Goal: Task Accomplishment & Management: Use online tool/utility

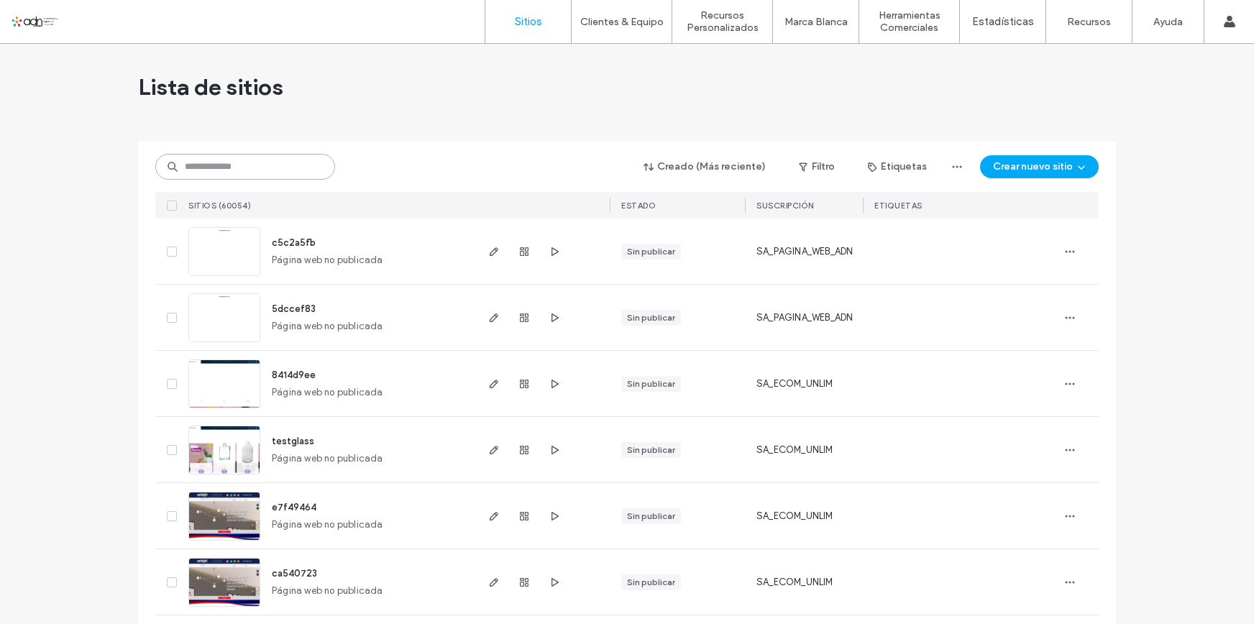
click at [237, 164] on input at bounding box center [245, 167] width 180 height 26
paste input "**********"
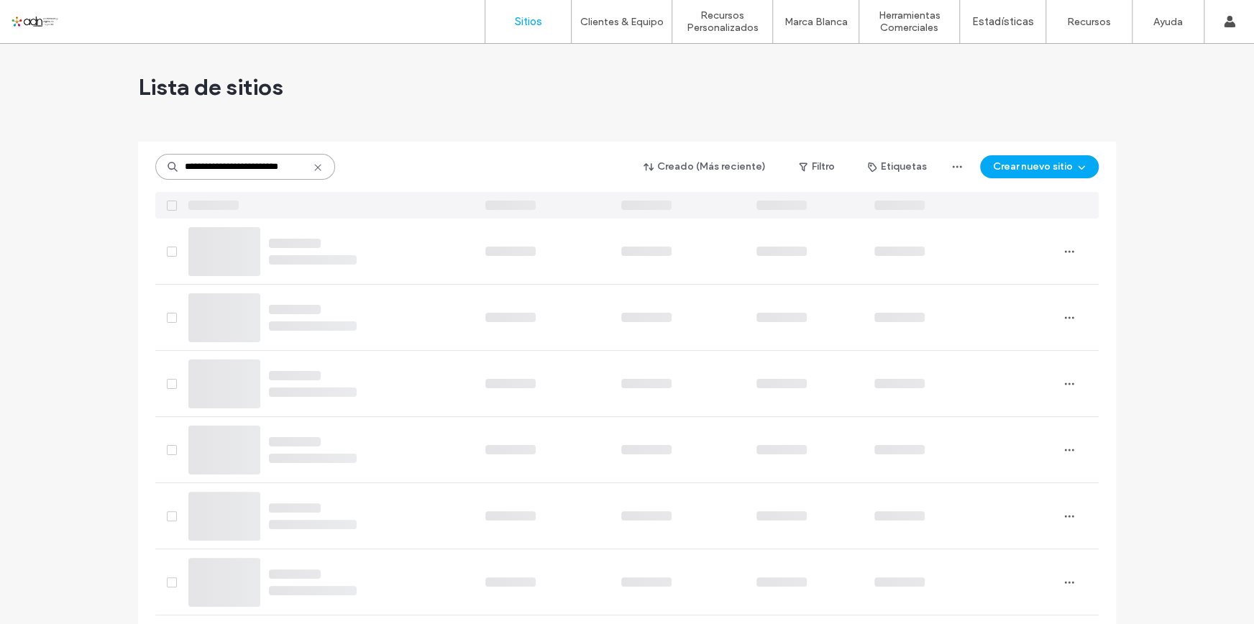
scroll to position [0, 11]
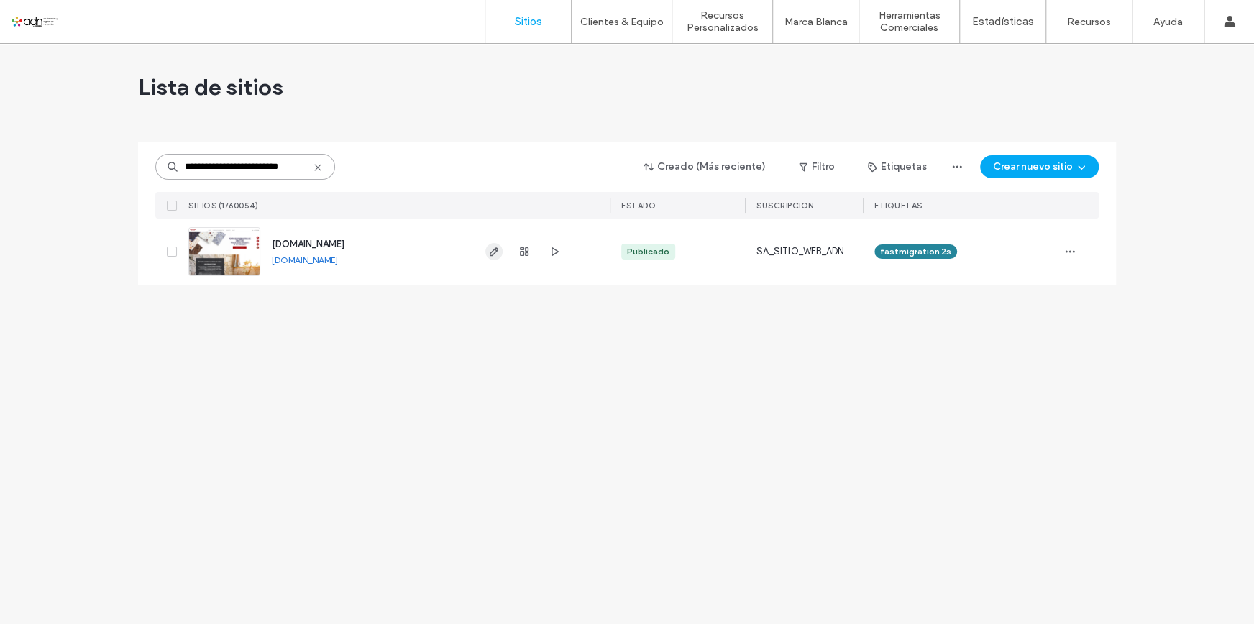
type input "**********"
click at [485, 251] on span "button" at bounding box center [493, 251] width 17 height 17
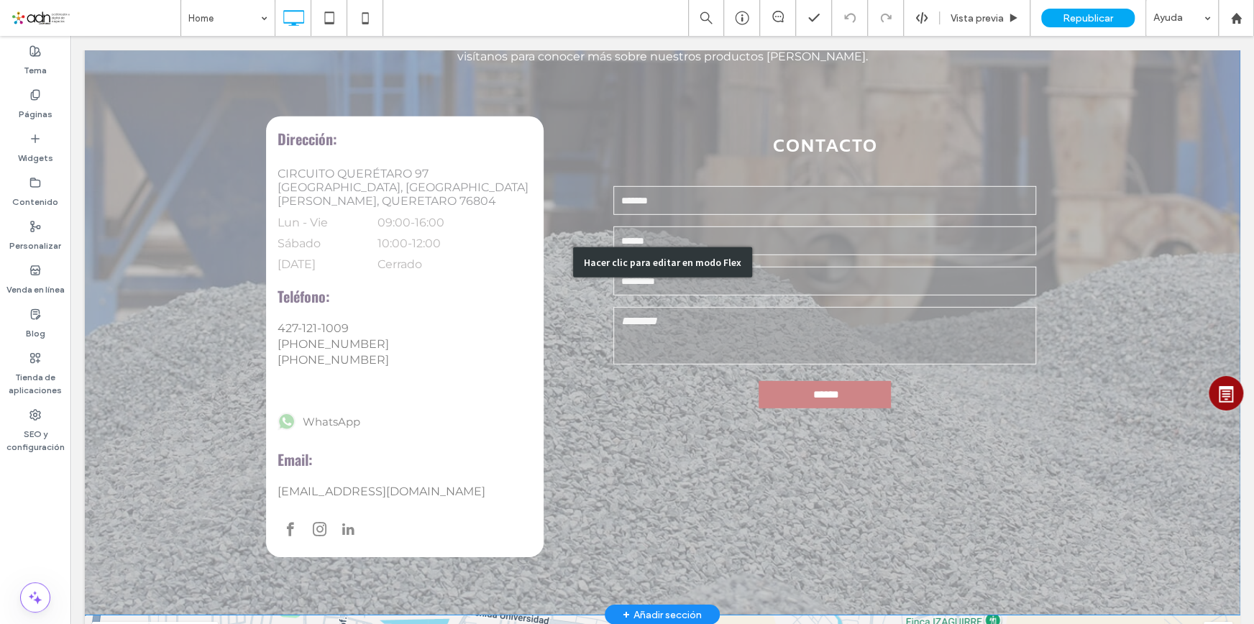
scroll to position [2614, 0]
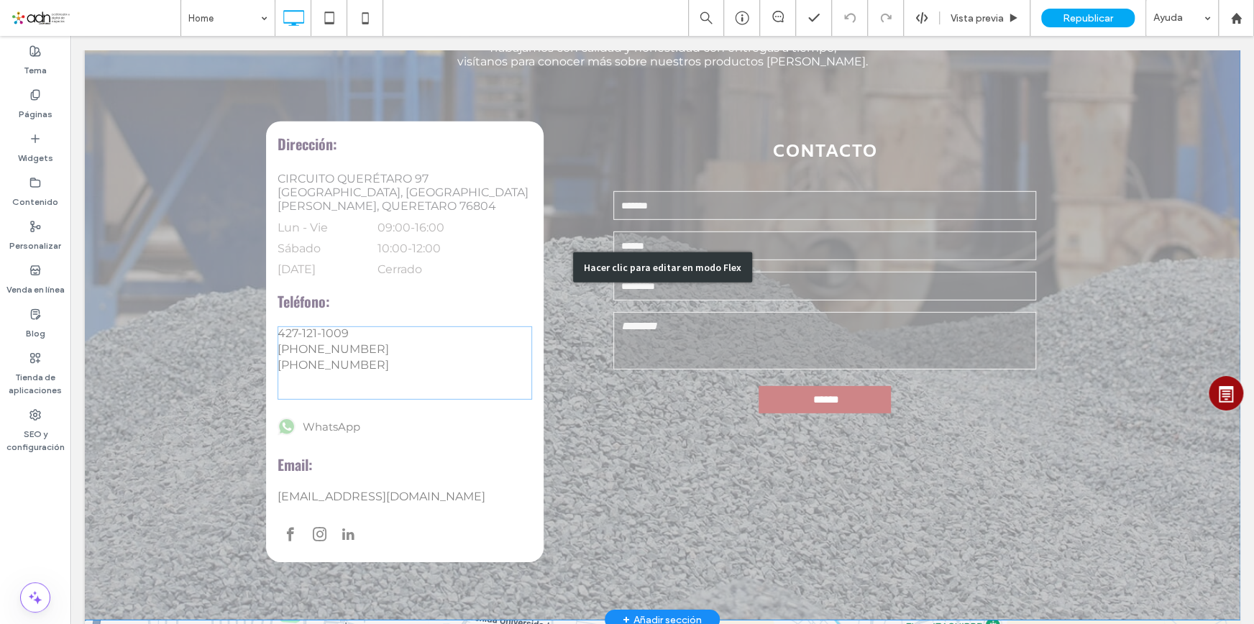
click at [323, 263] on div "Hacer clic para editar en modo Flex" at bounding box center [662, 267] width 1155 height 705
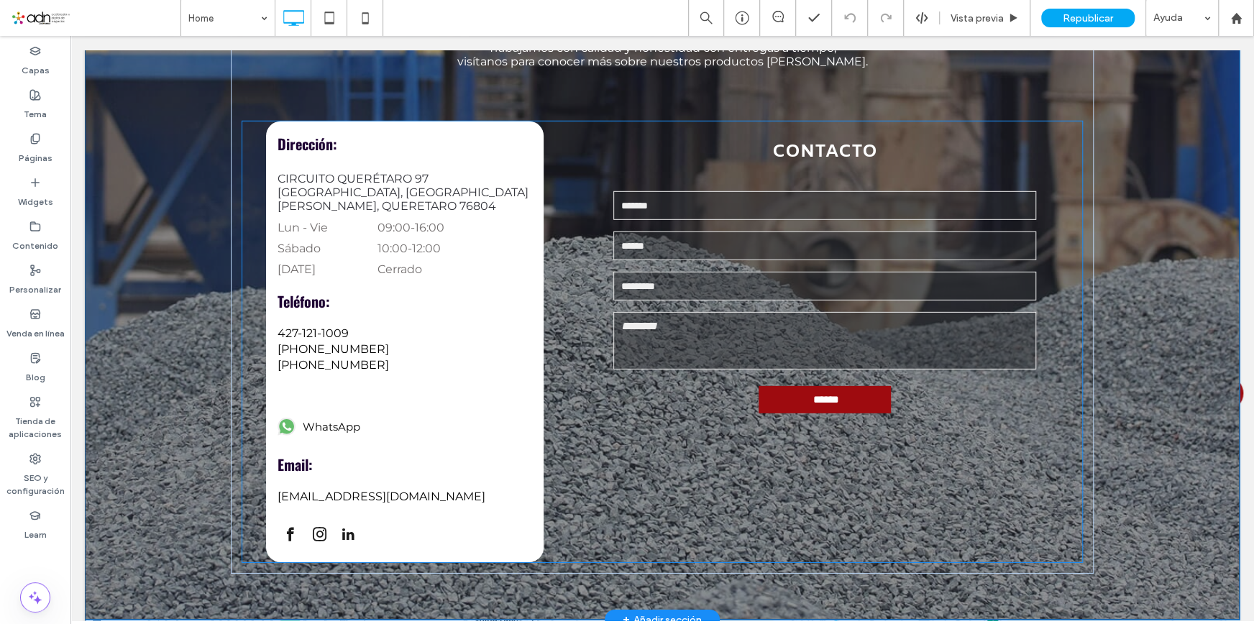
click at [323, 358] on link "5-555-5555" at bounding box center [404, 365] width 254 height 14
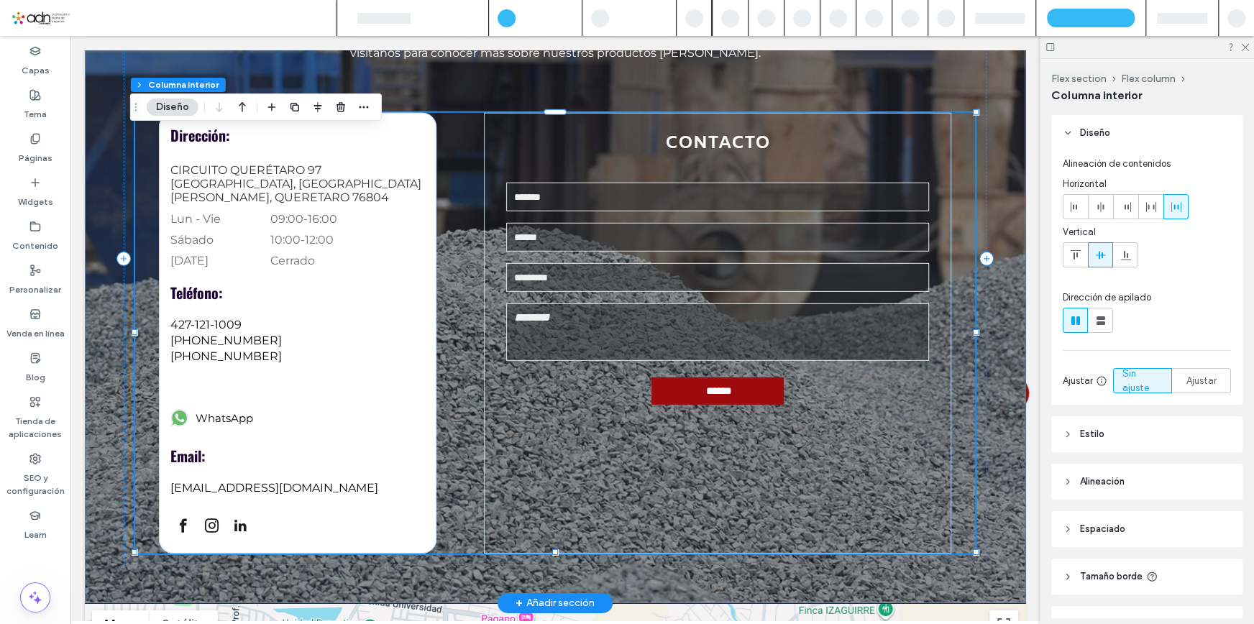
type input "**"
click at [244, 334] on link "5-555-5555" at bounding box center [297, 341] width 254 height 14
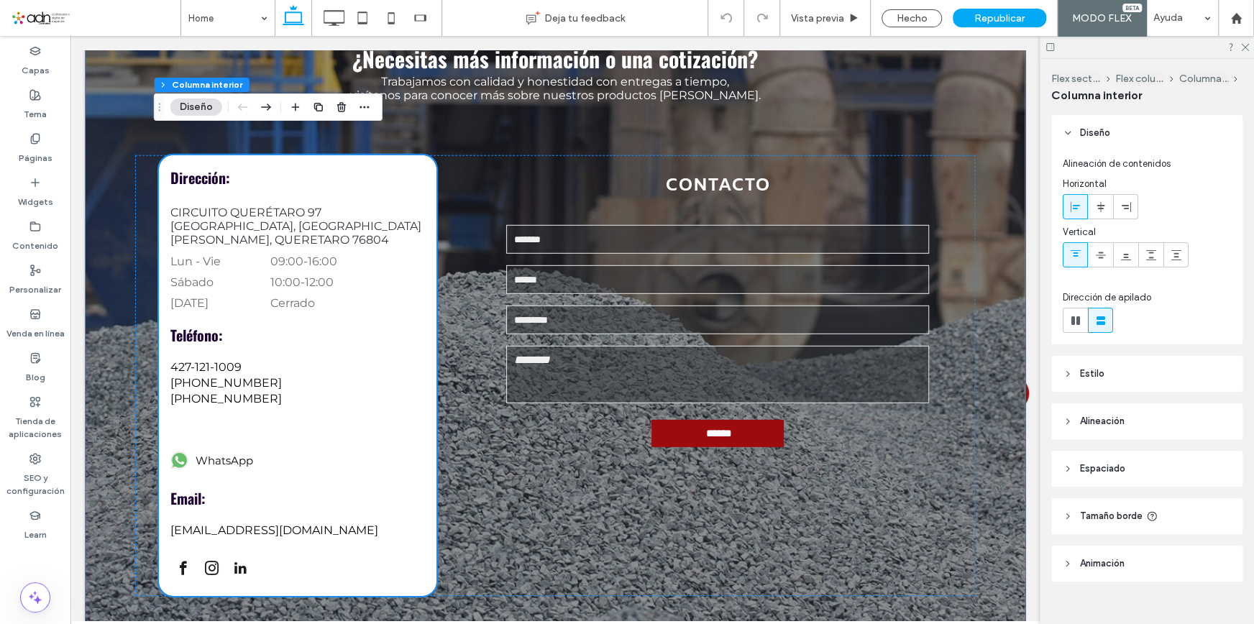
scroll to position [2531, 0]
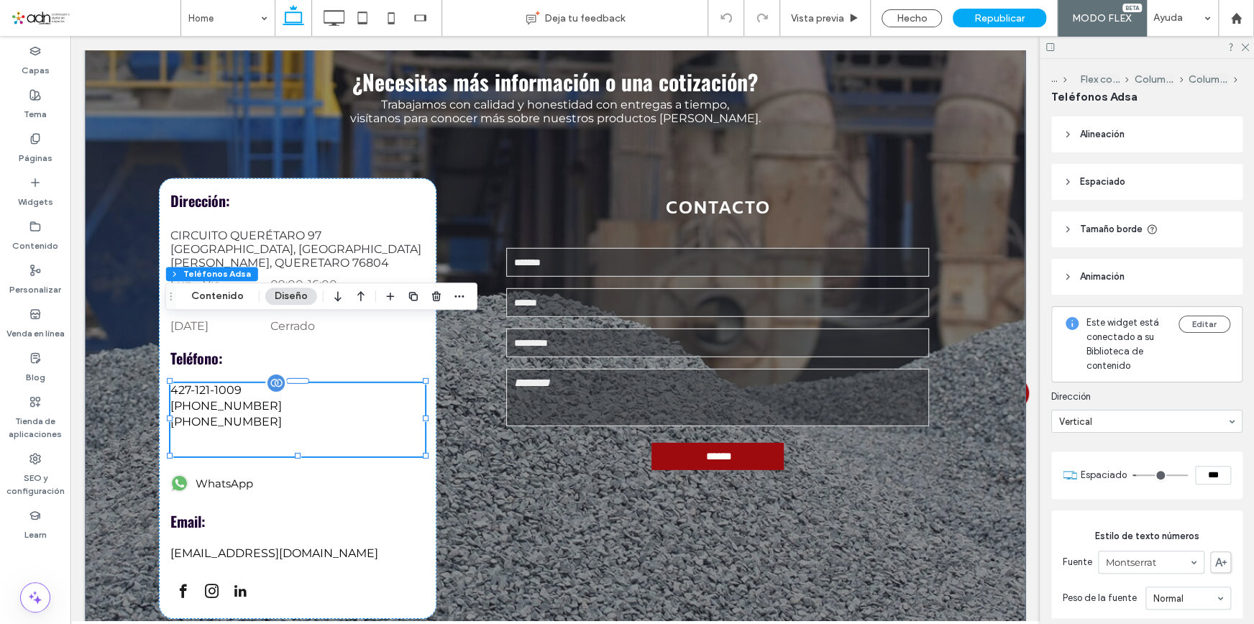
click at [223, 415] on label "5-555-5555" at bounding box center [225, 422] width 111 height 14
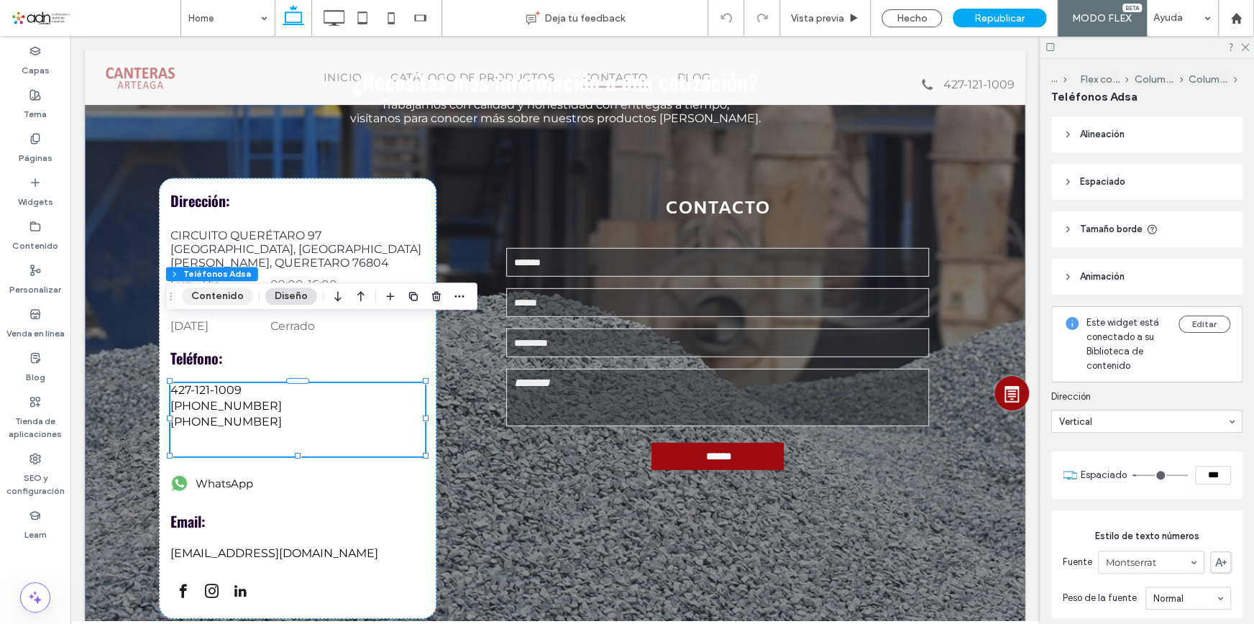
click at [227, 290] on button "Contenido" at bounding box center [217, 296] width 71 height 17
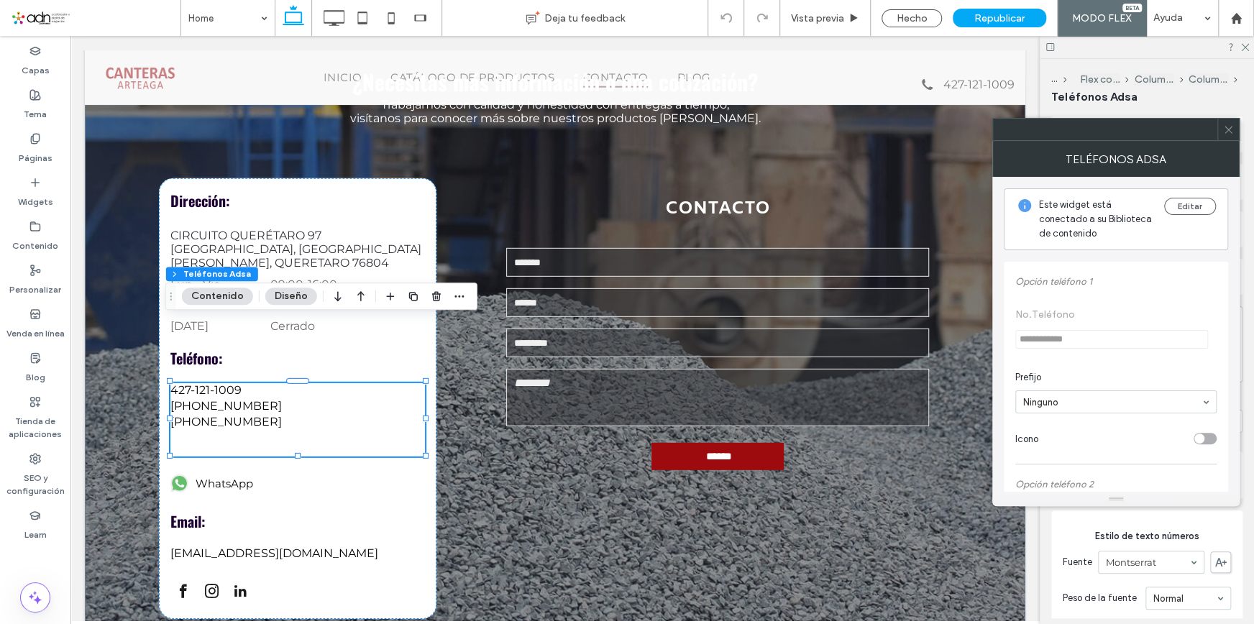
click at [276, 298] on button "Diseño" at bounding box center [291, 296] width 52 height 17
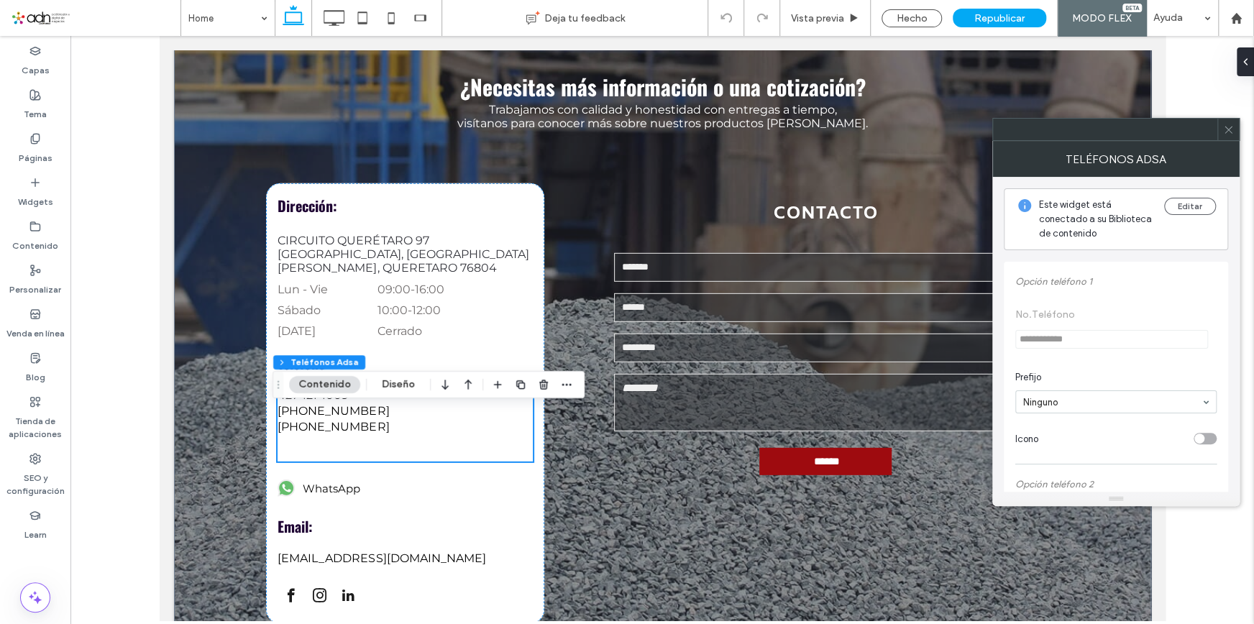
scroll to position [2535, 0]
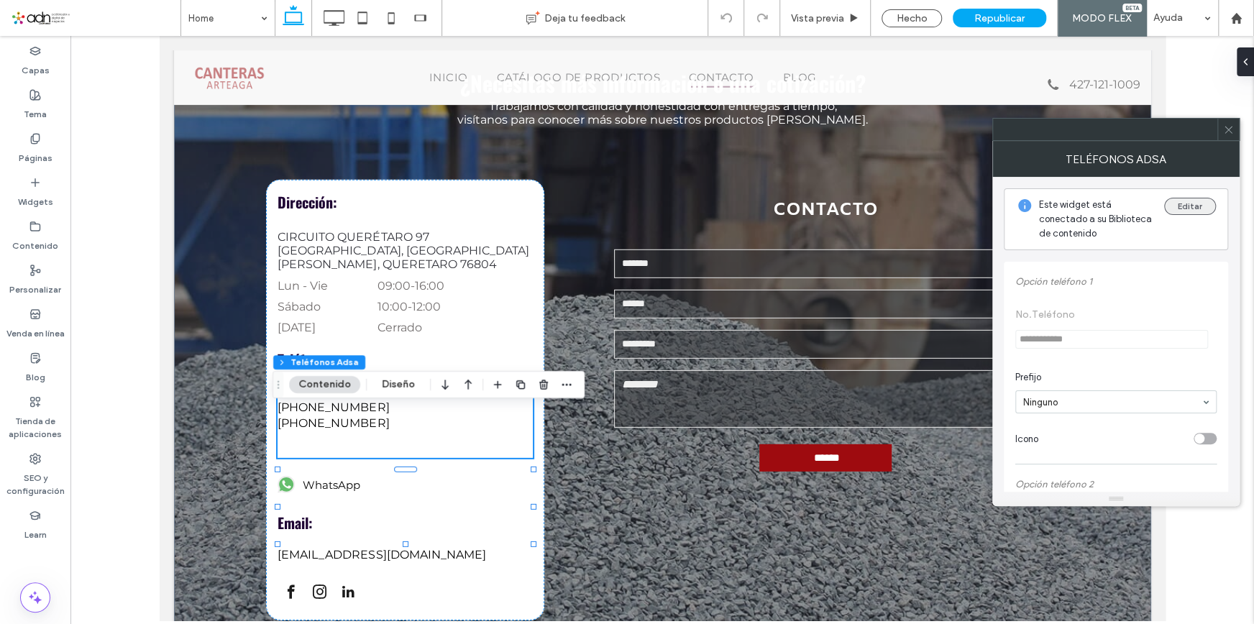
click at [1188, 214] on button "Editar" at bounding box center [1190, 206] width 52 height 17
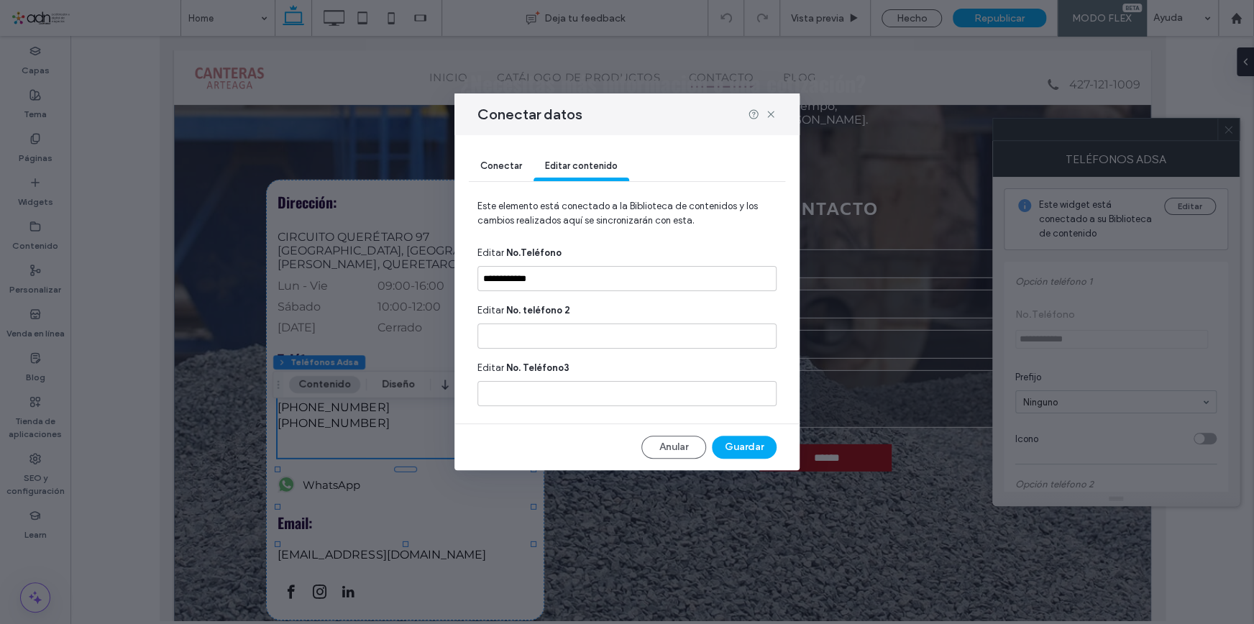
click at [503, 169] on span "Conectar" at bounding box center [501, 165] width 42 height 11
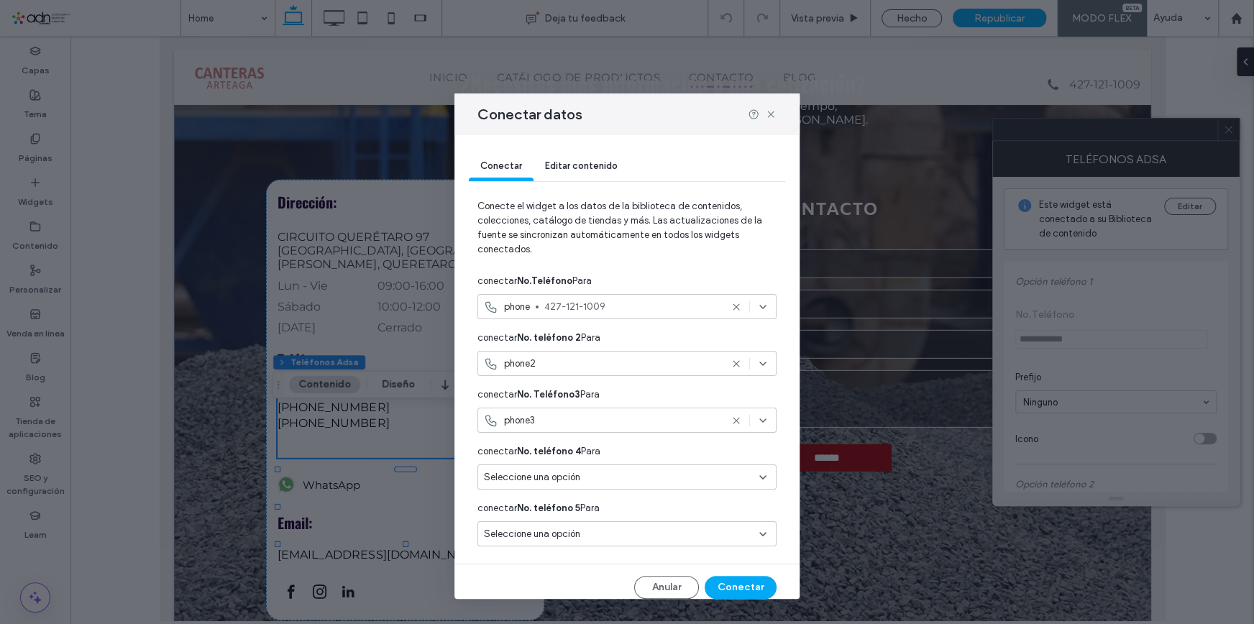
click at [733, 360] on div at bounding box center [749, 364] width 38 height 12
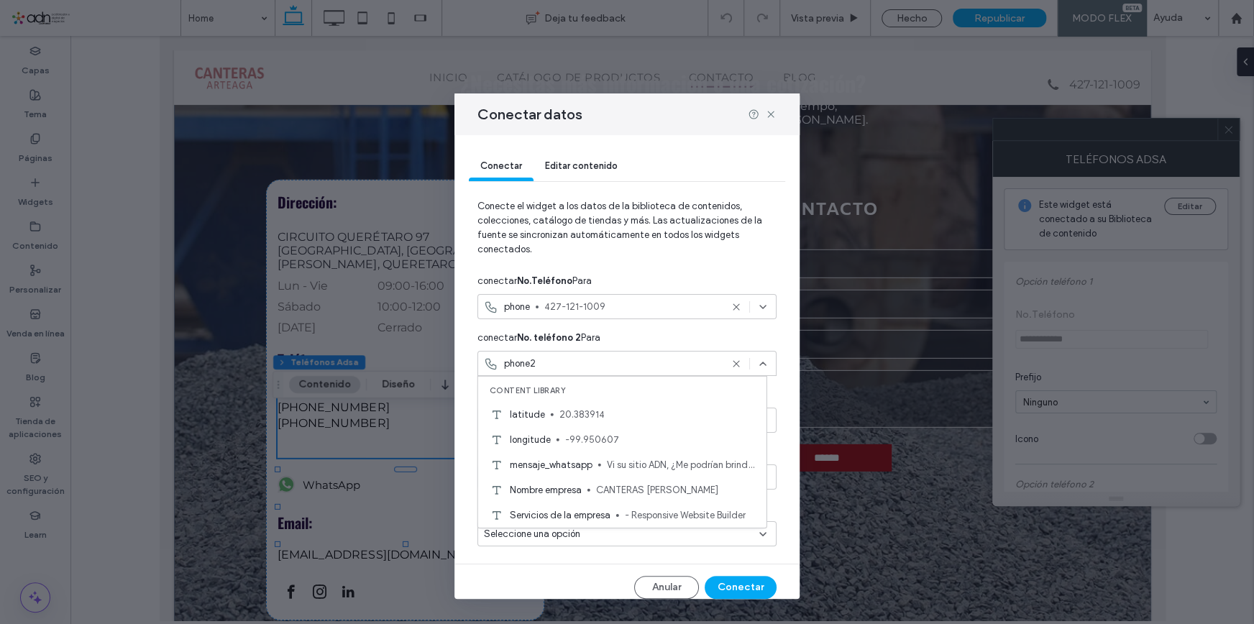
click at [730, 366] on icon at bounding box center [736, 364] width 12 height 12
click at [776, 357] on div "Conectar Editar contenido Conecte el widget a los datos de la biblioteca de con…" at bounding box center [626, 366] width 345 height 463
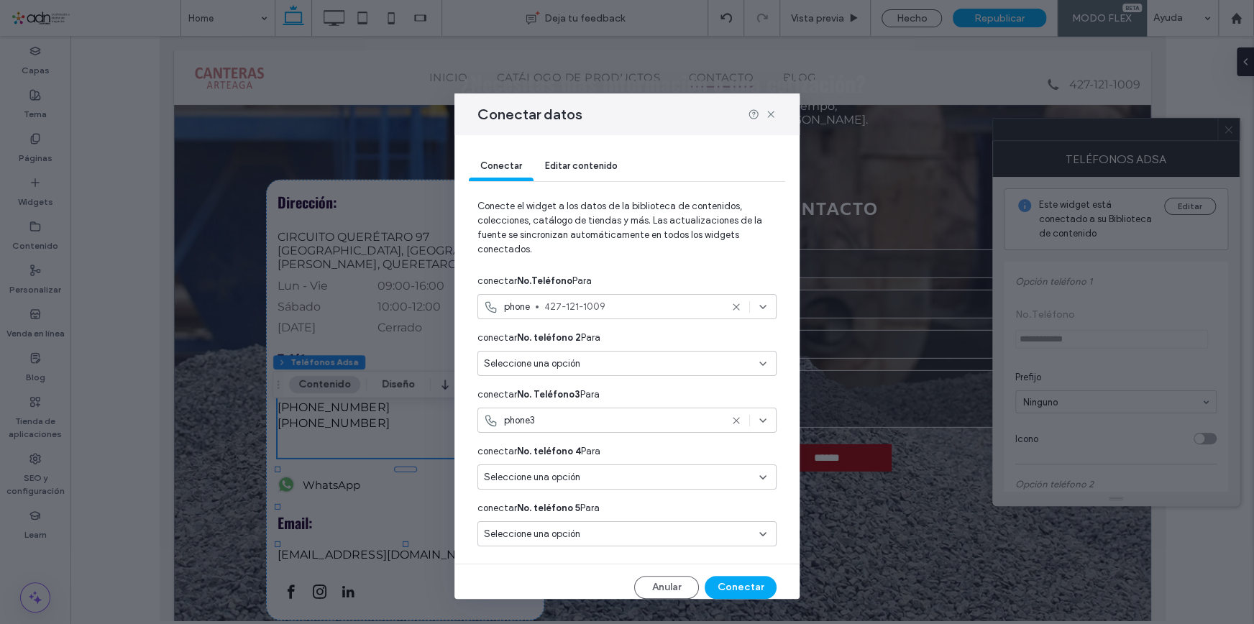
click at [733, 422] on use at bounding box center [736, 420] width 6 height 6
click at [577, 165] on span "Editar contenido" at bounding box center [581, 165] width 73 height 11
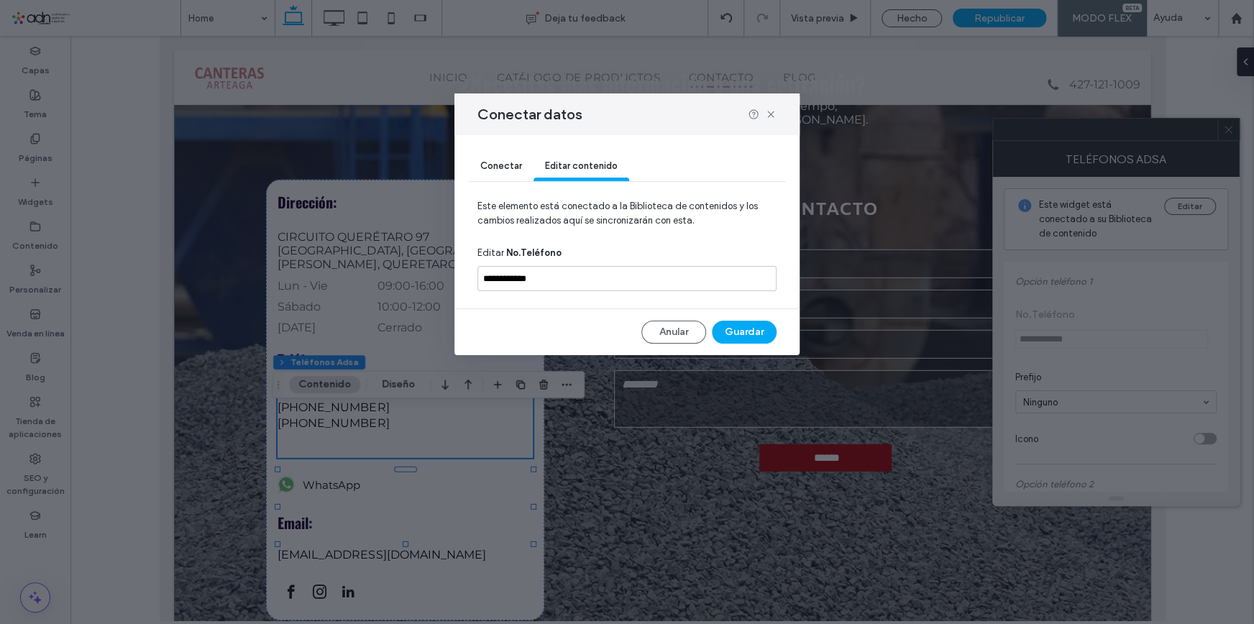
click at [776, 118] on div "Conectar datos" at bounding box center [626, 114] width 345 height 42
drag, startPoint x: 775, startPoint y: 116, endPoint x: 615, endPoint y: 80, distance: 164.4
click at [775, 116] on icon at bounding box center [771, 115] width 12 height 12
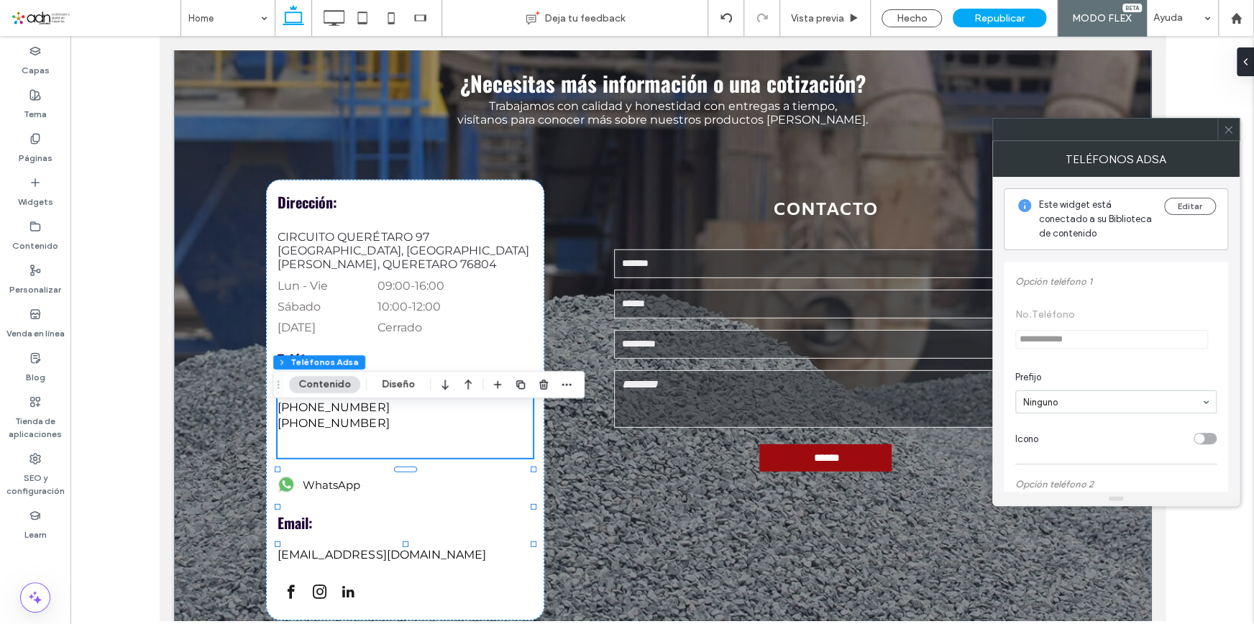
click at [367, 430] on link "5-555-5555" at bounding box center [404, 423] width 254 height 14
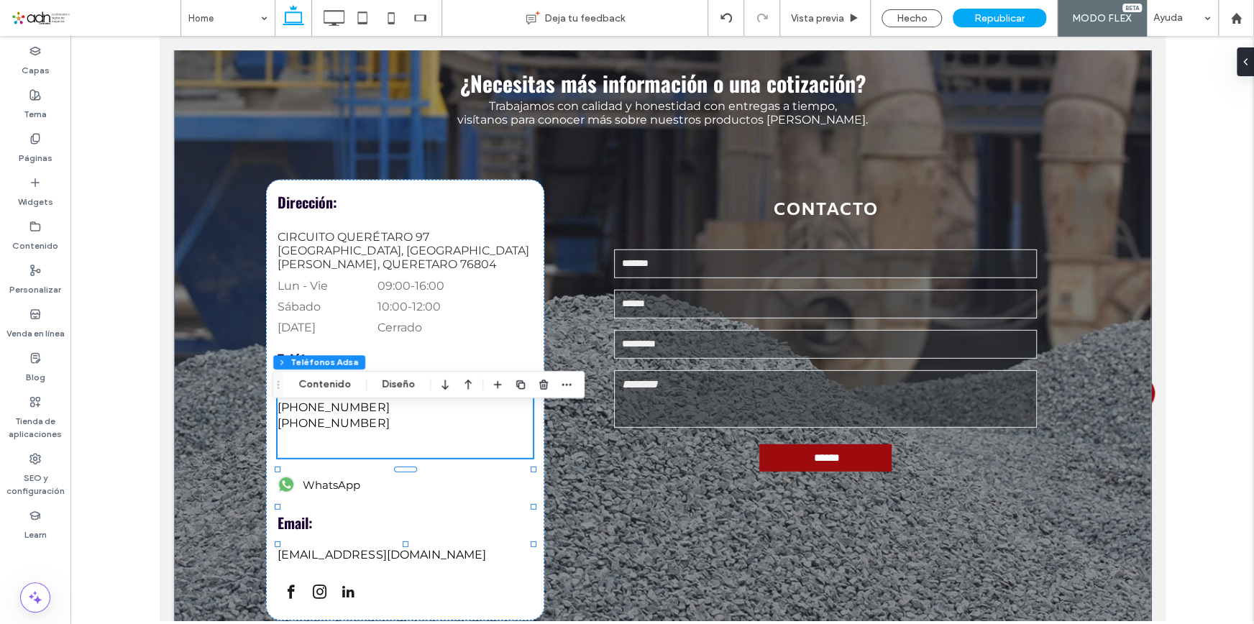
click at [382, 430] on link "5-555-5555" at bounding box center [404, 423] width 254 height 14
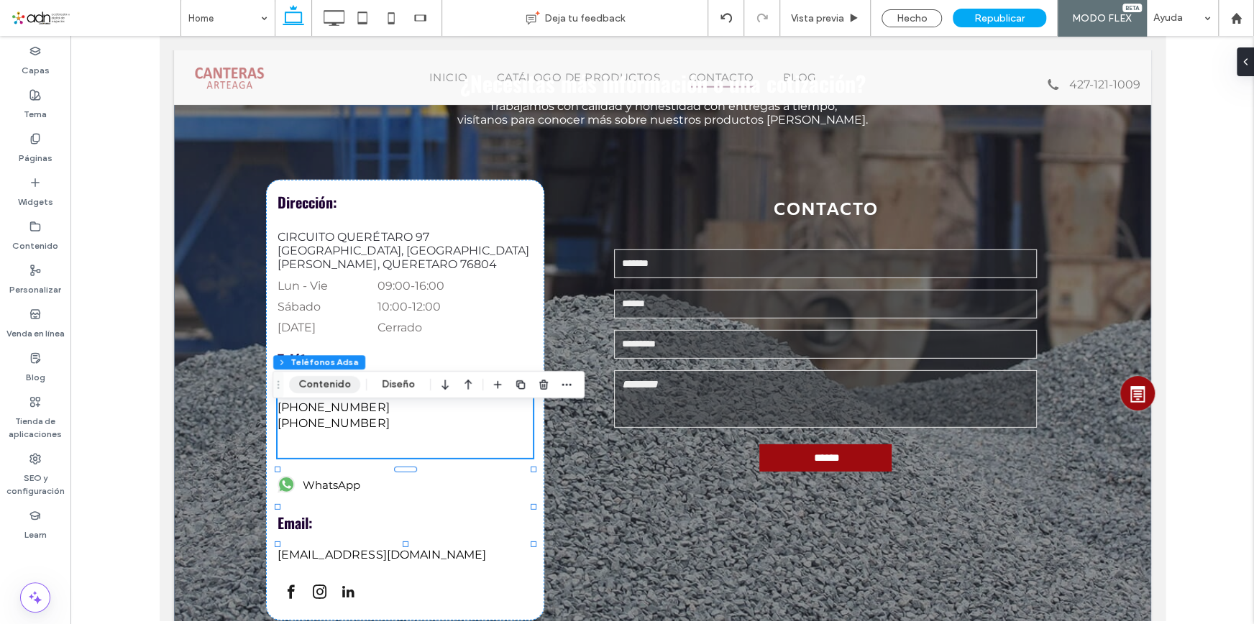
click at [339, 389] on button "Contenido" at bounding box center [324, 384] width 71 height 17
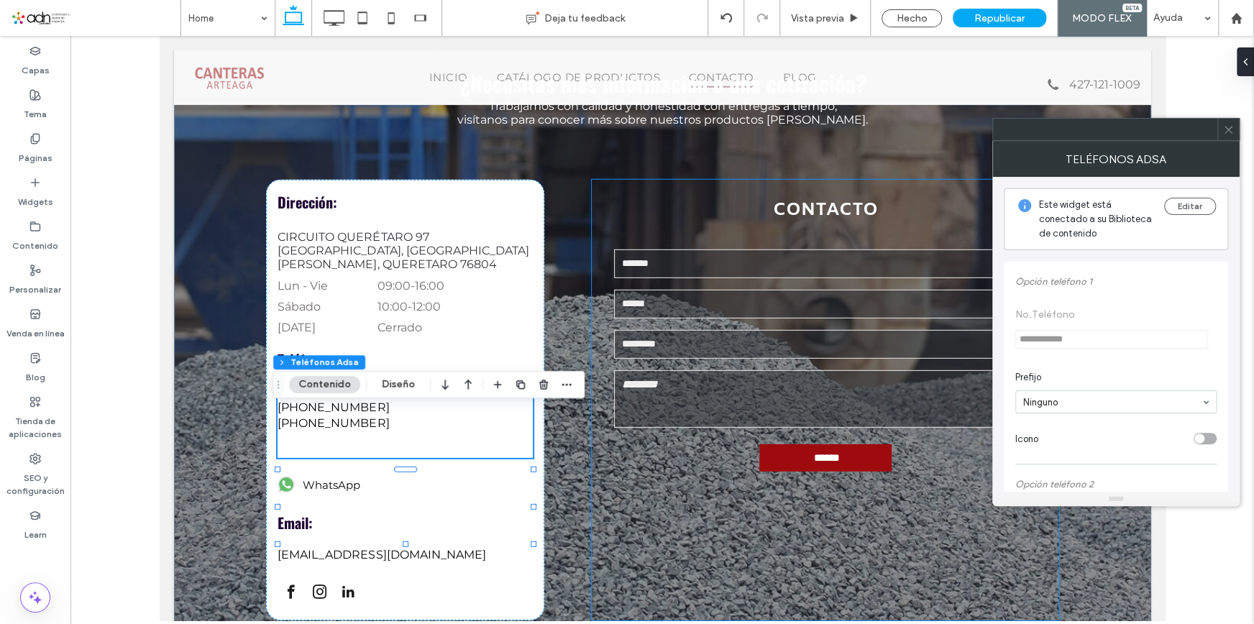
scroll to position [261, 0]
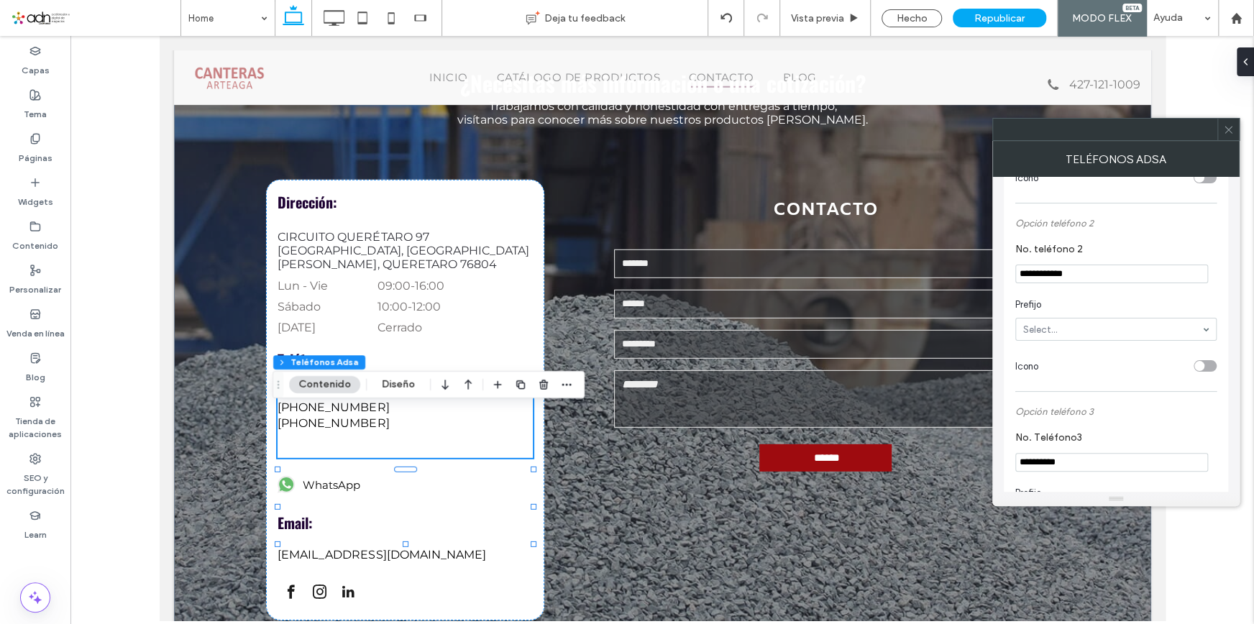
drag, startPoint x: 1092, startPoint y: 272, endPoint x: 1001, endPoint y: 277, distance: 90.7
click at [1001, 277] on div "**********" at bounding box center [1115, 334] width 247 height 315
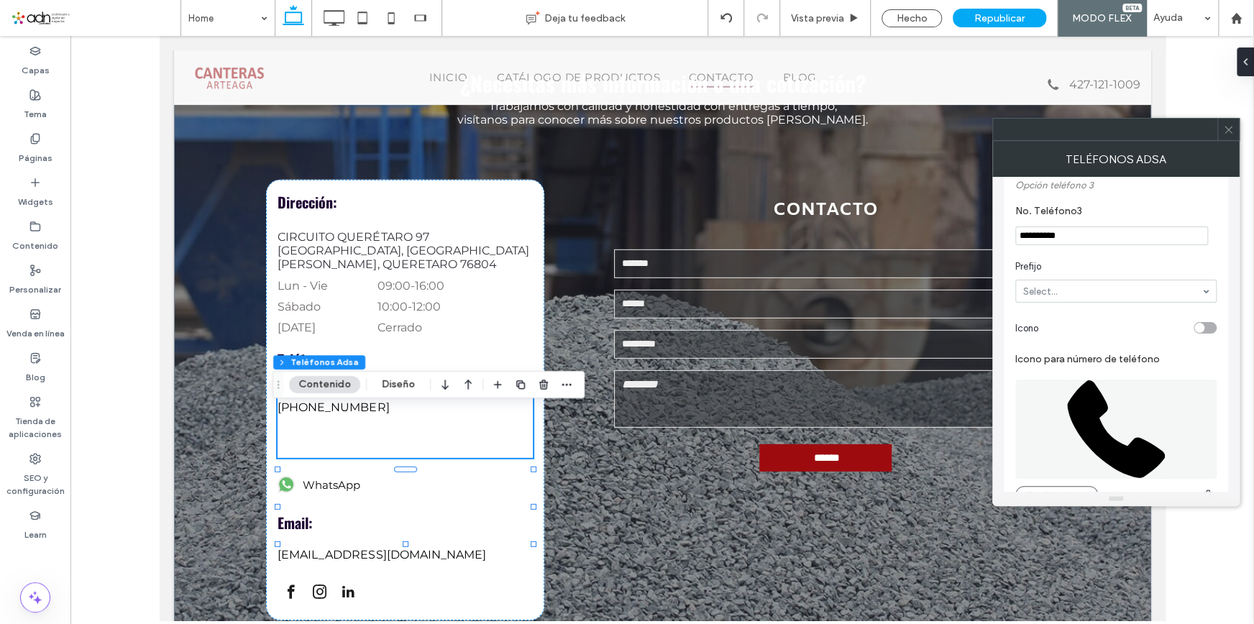
scroll to position [487, 0]
drag, startPoint x: 1078, startPoint y: 245, endPoint x: 1007, endPoint y: 243, distance: 70.5
click at [1007, 243] on div "**********" at bounding box center [1116, 492] width 224 height 1435
click at [1086, 266] on section "Prefijo Select..." at bounding box center [1115, 282] width 201 height 58
click at [1224, 133] on icon at bounding box center [1228, 129] width 11 height 11
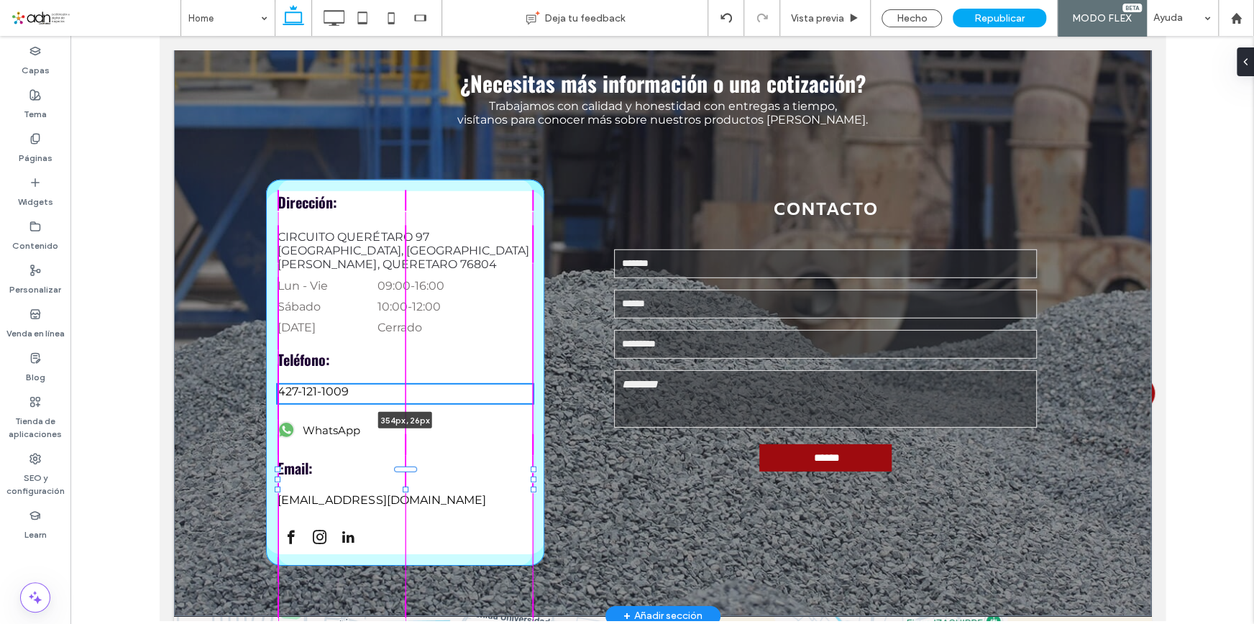
drag, startPoint x: 398, startPoint y: 485, endPoint x: 401, endPoint y: 430, distance: 54.7
click at [402, 487] on div at bounding box center [405, 490] width 6 height 6
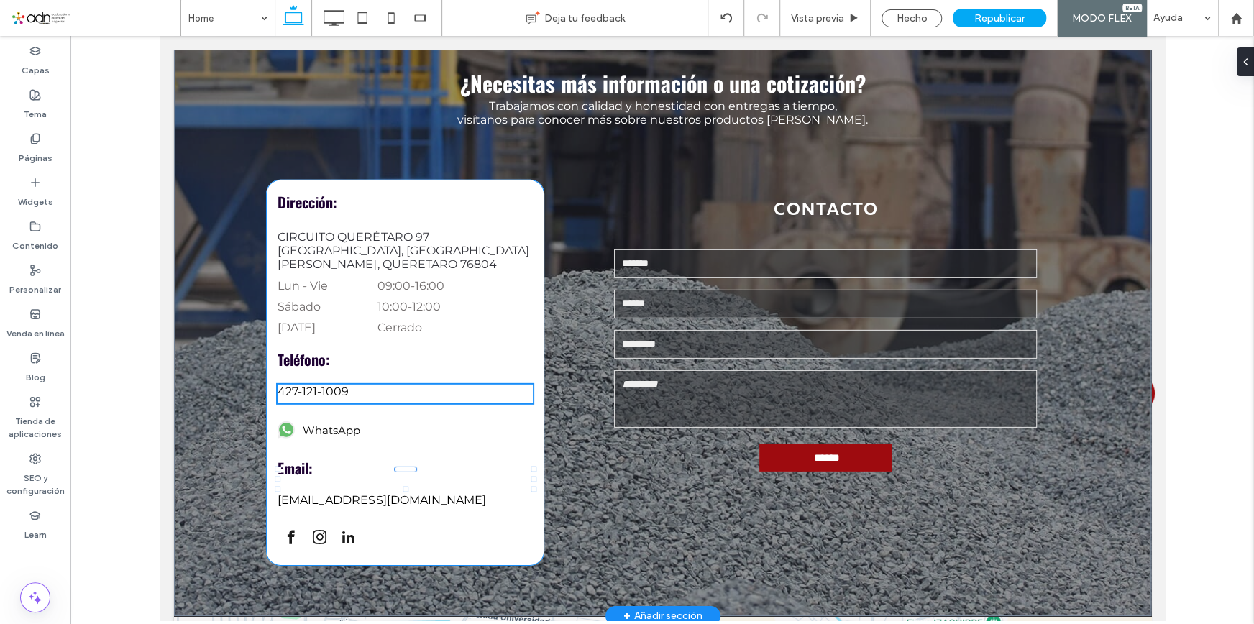
type input "**"
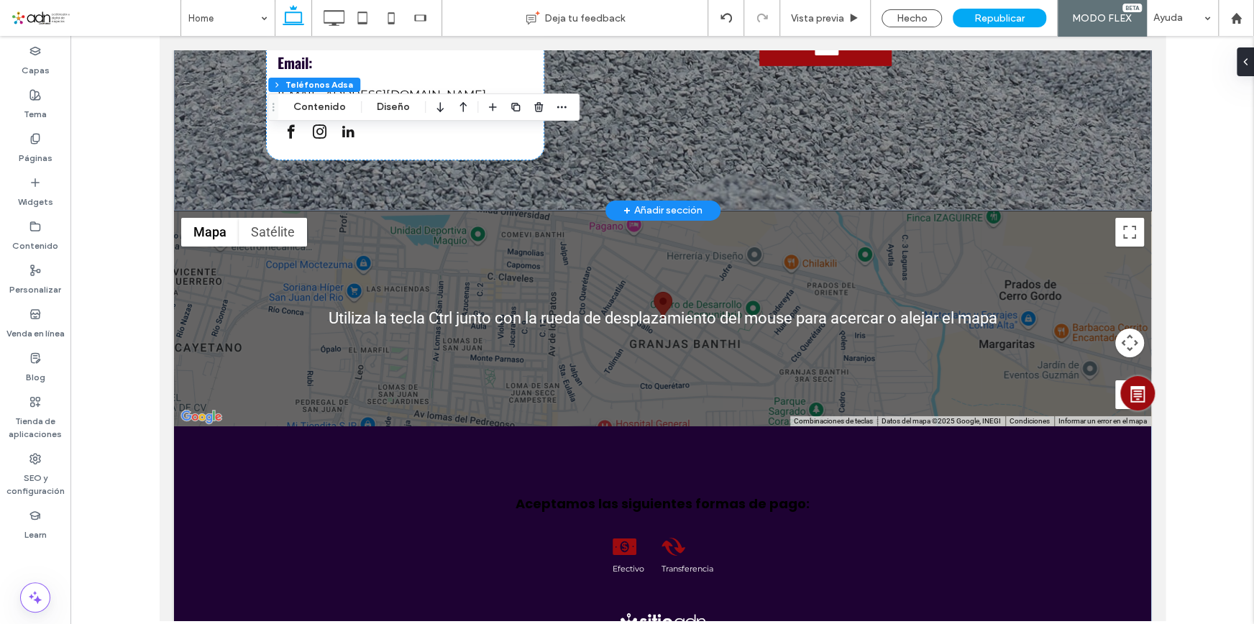
scroll to position [2926, 0]
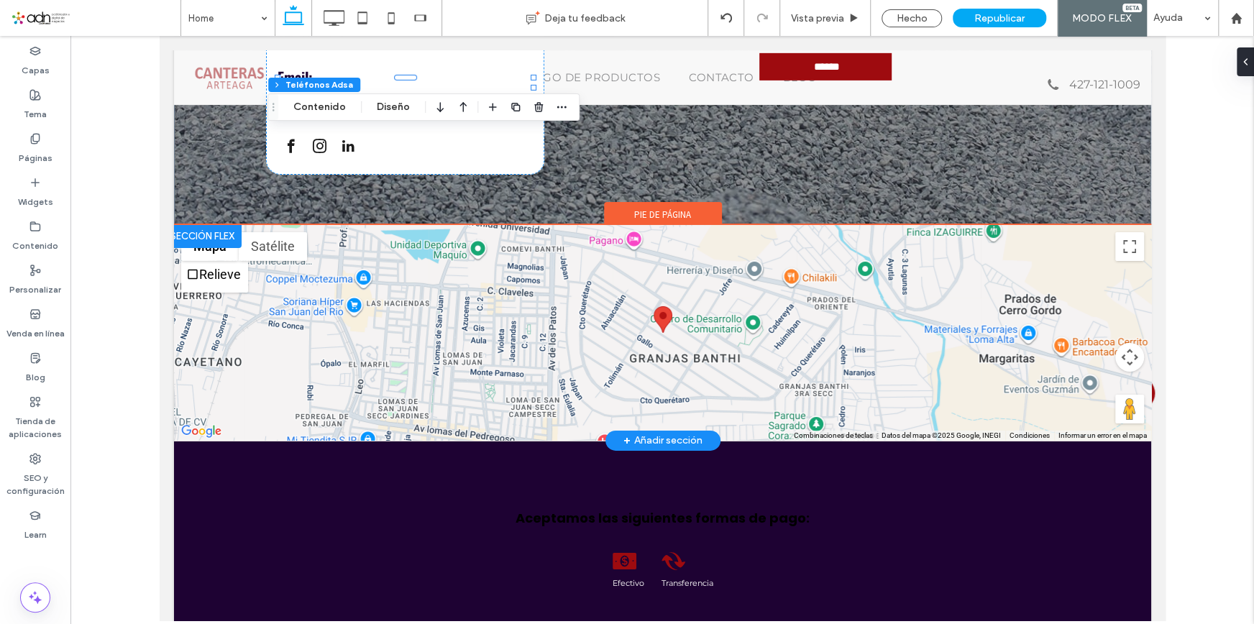
click at [192, 248] on div at bounding box center [201, 236] width 78 height 23
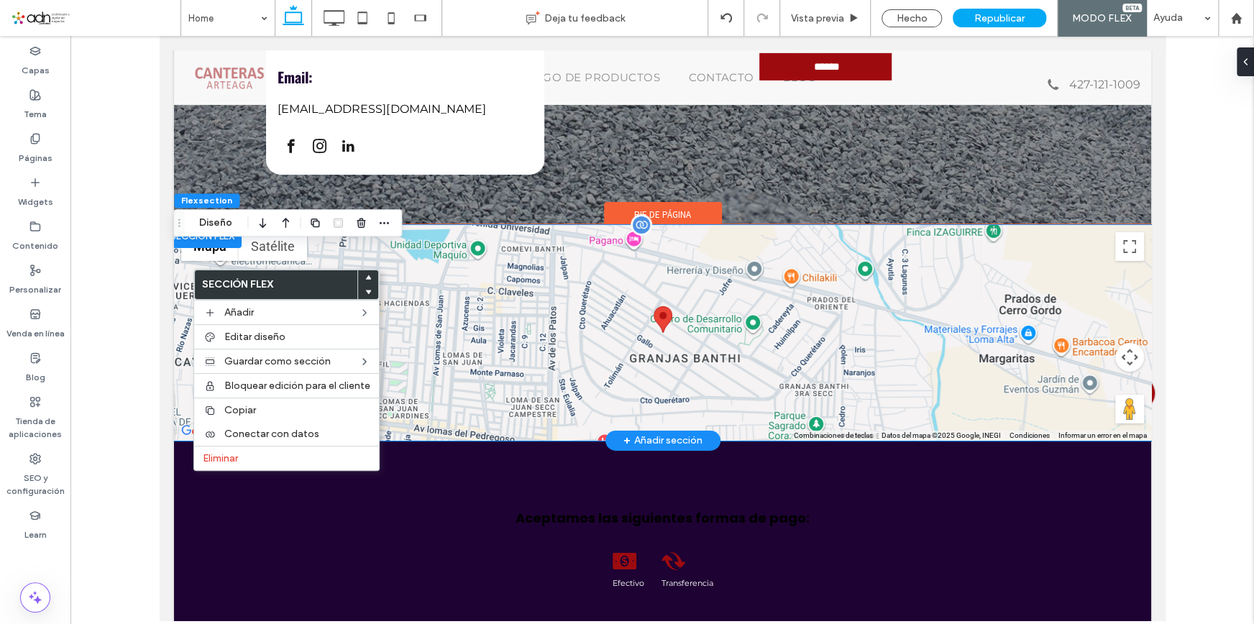
click at [515, 295] on div at bounding box center [661, 333] width 977 height 216
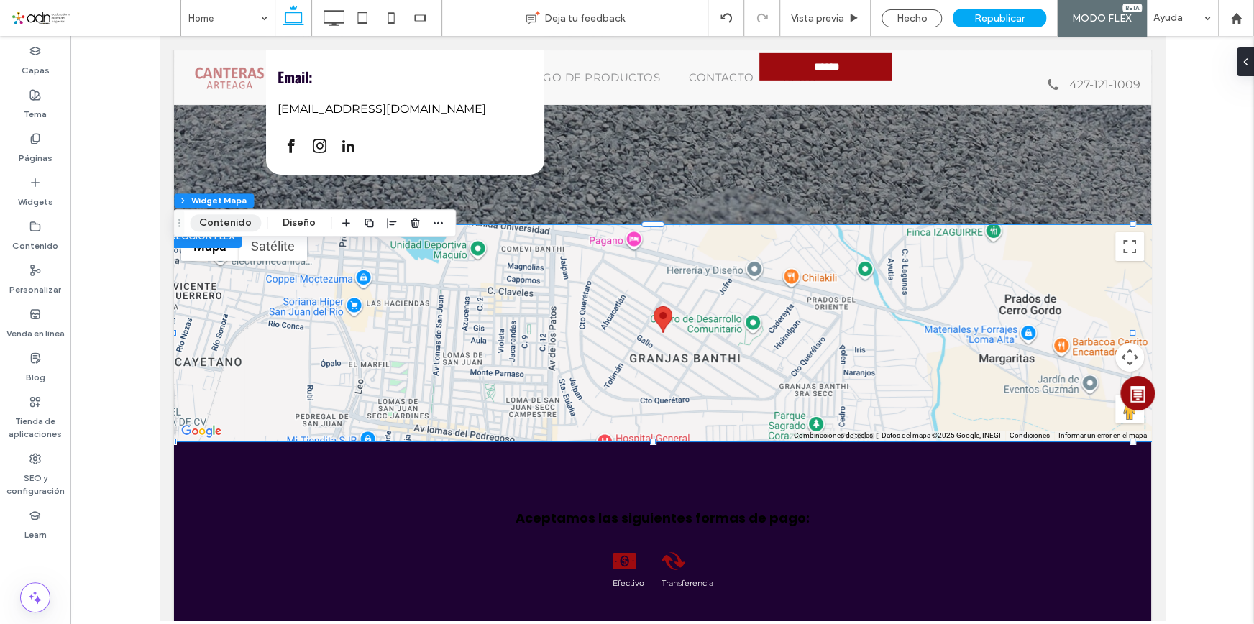
click at [237, 221] on button "Contenido" at bounding box center [225, 222] width 71 height 17
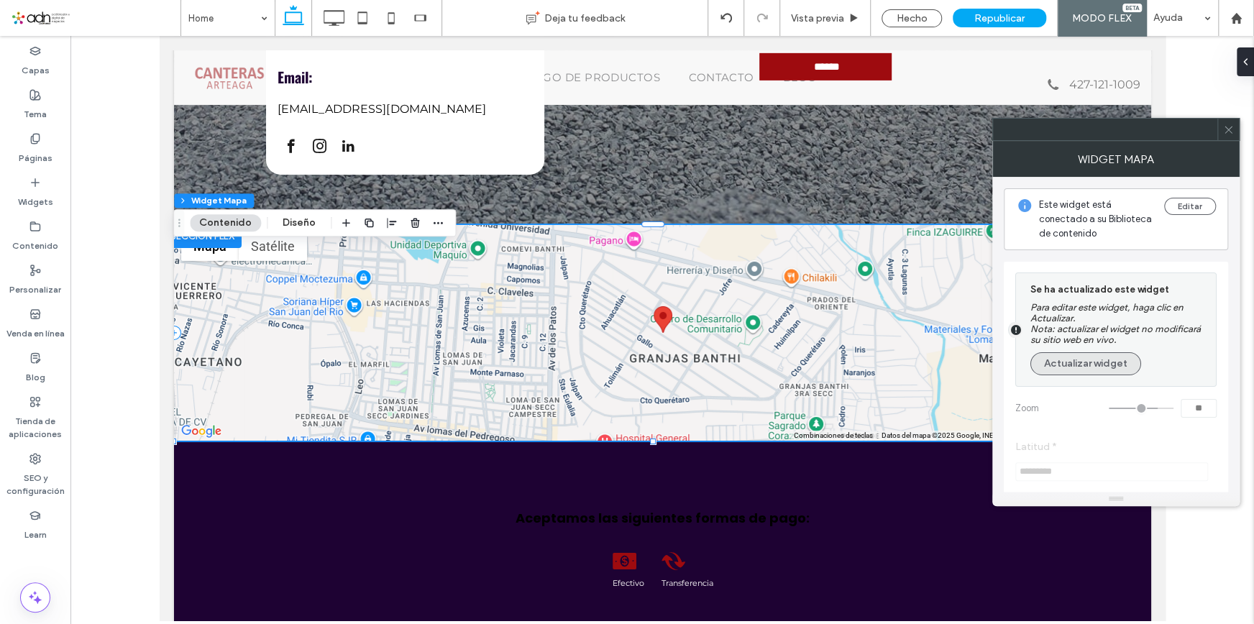
click at [1084, 363] on button "Actualizar widget" at bounding box center [1085, 363] width 111 height 23
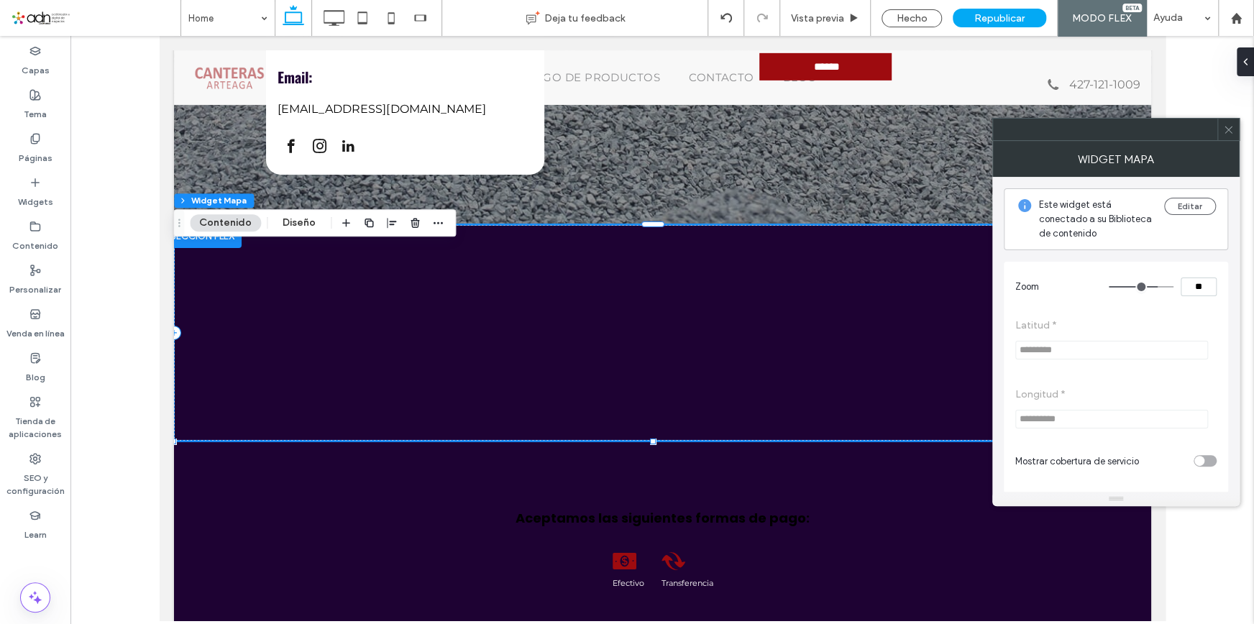
scroll to position [12, 0]
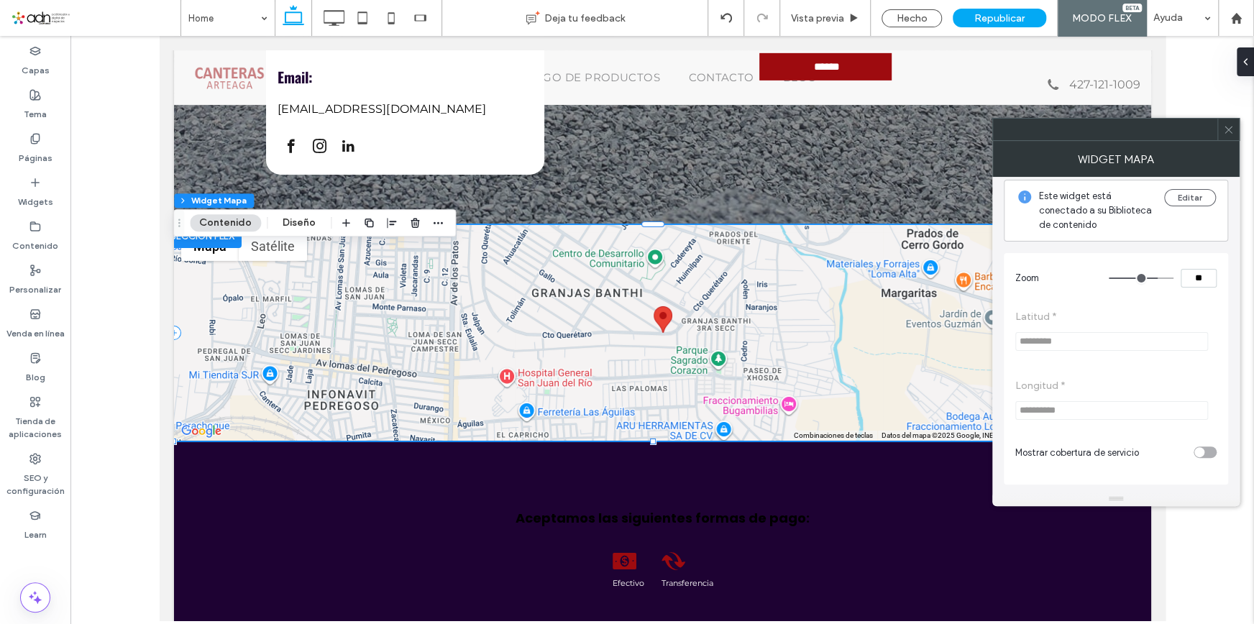
click at [1233, 128] on icon at bounding box center [1228, 129] width 11 height 11
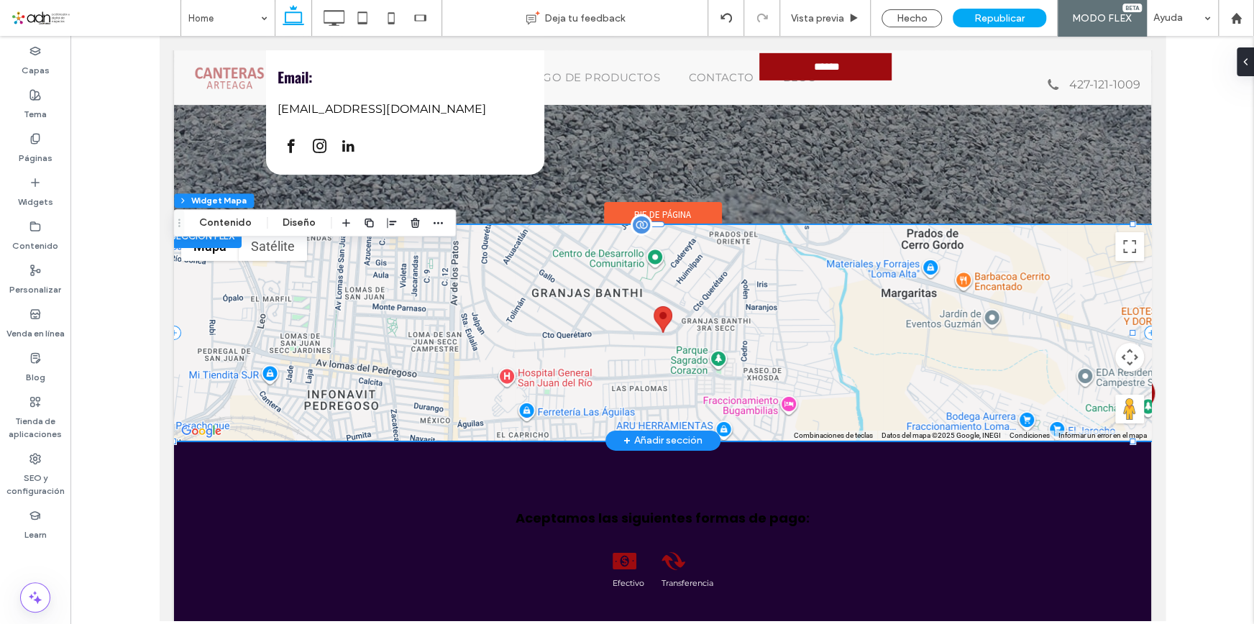
click at [607, 306] on div at bounding box center [661, 333] width 977 height 216
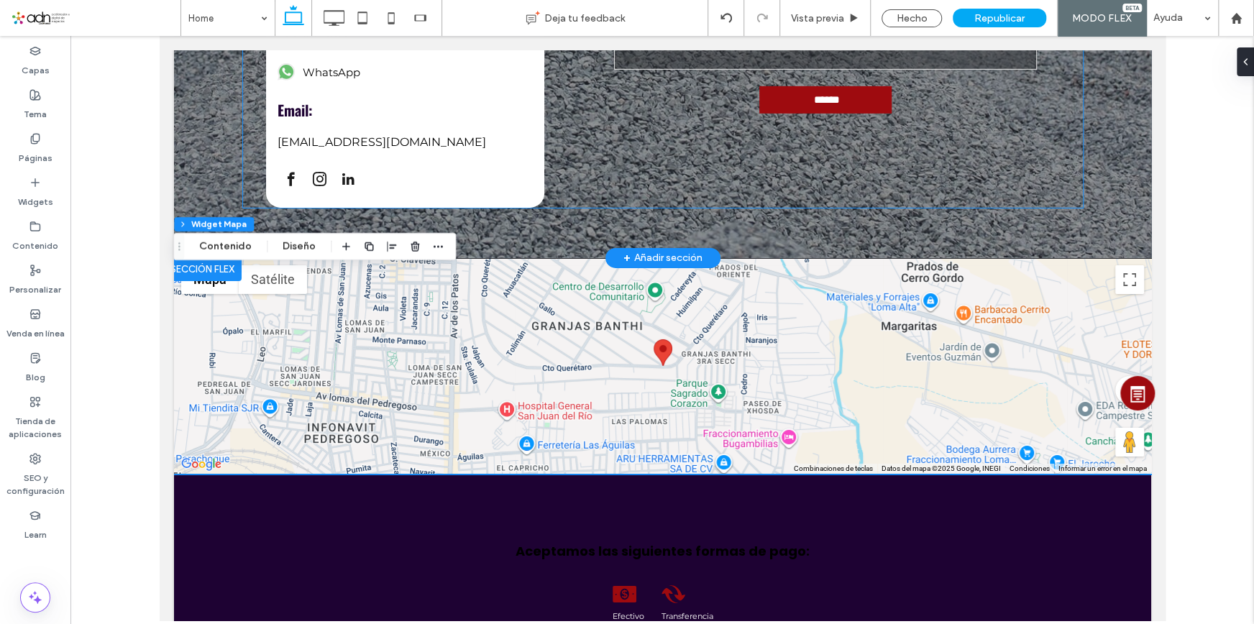
scroll to position [2860, 0]
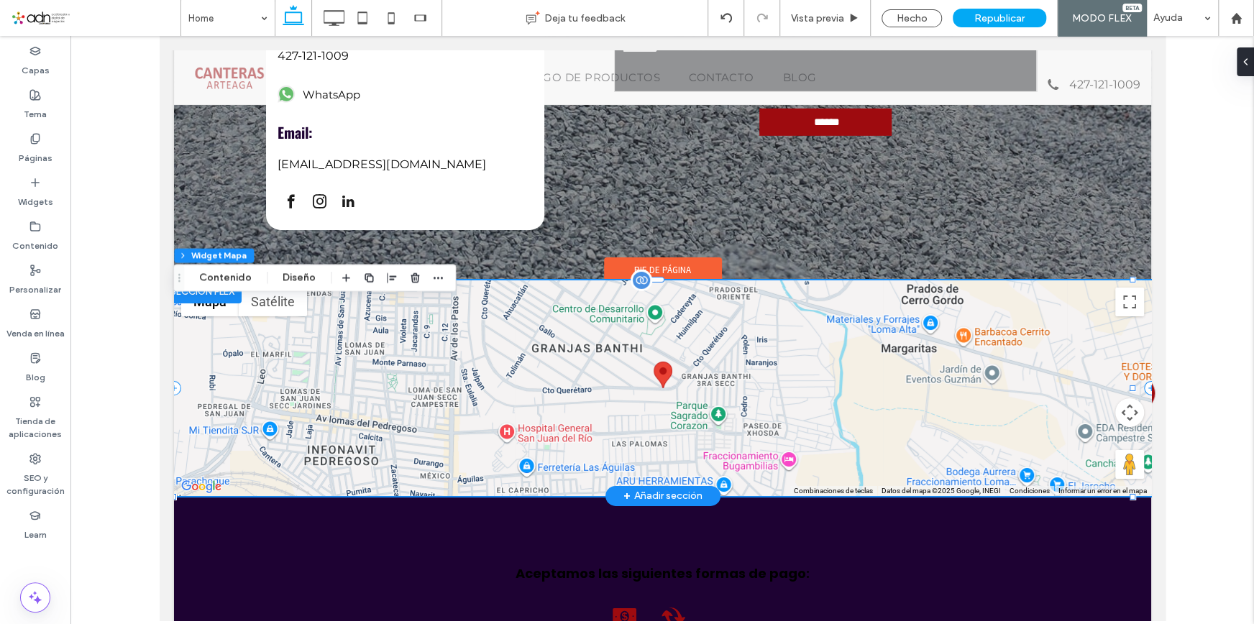
click at [1114, 427] on button "Controles de visualización del mapa" at bounding box center [1128, 412] width 29 height 29
click at [1083, 391] on button "Acercar" at bounding box center [1092, 376] width 29 height 29
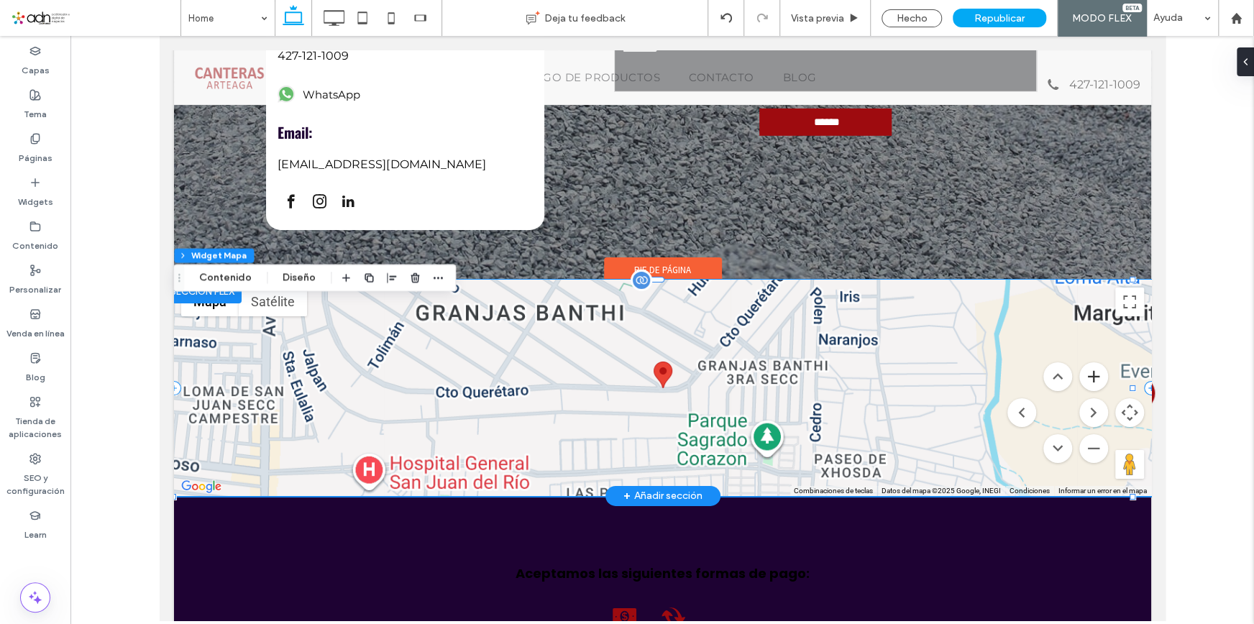
click at [1080, 391] on button "Acercar" at bounding box center [1092, 376] width 29 height 29
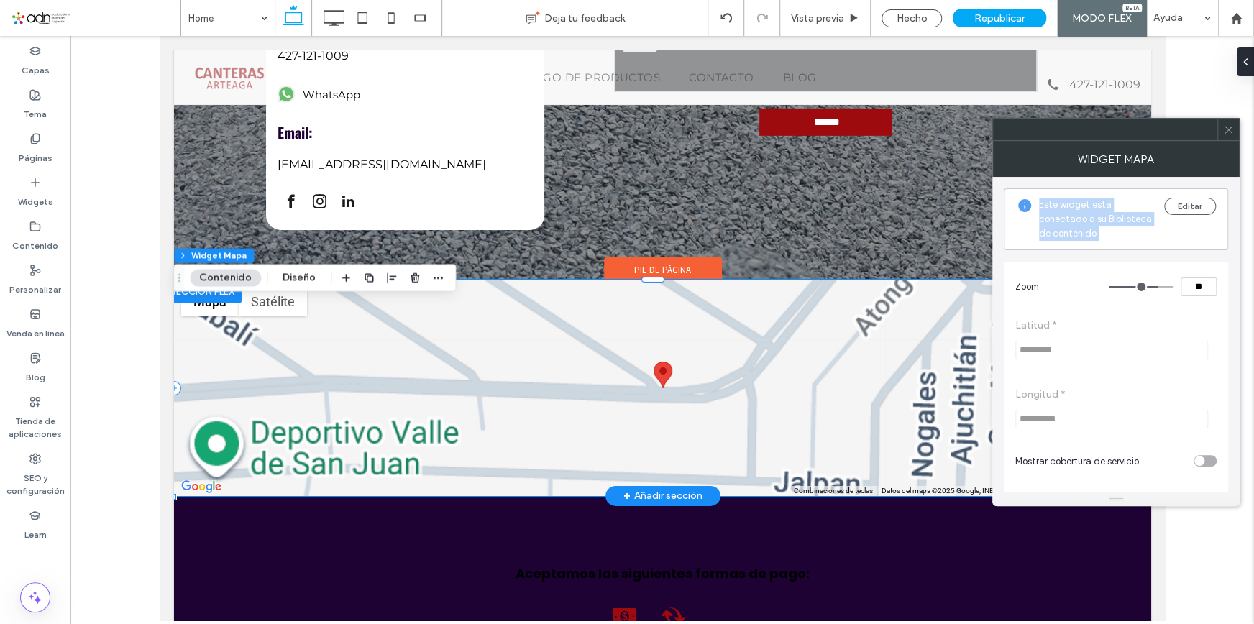
click at [1080, 398] on div "**********" at bounding box center [1116, 338] width 224 height 323
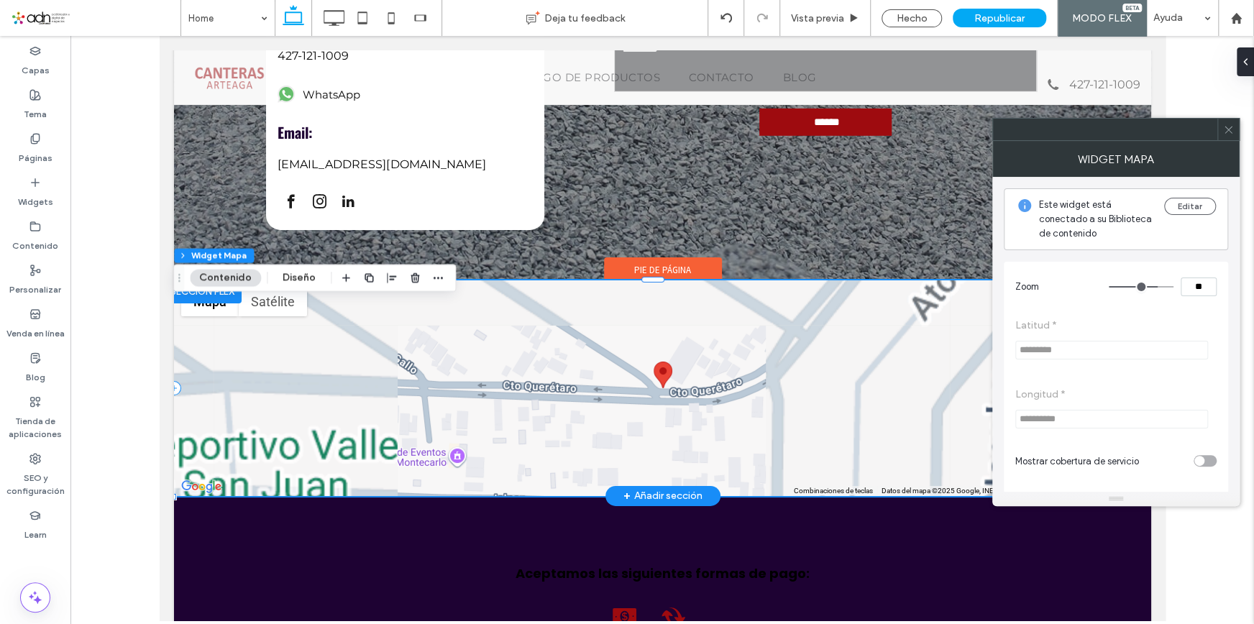
click at [1080, 398] on span "**********" at bounding box center [1115, 408] width 201 height 69
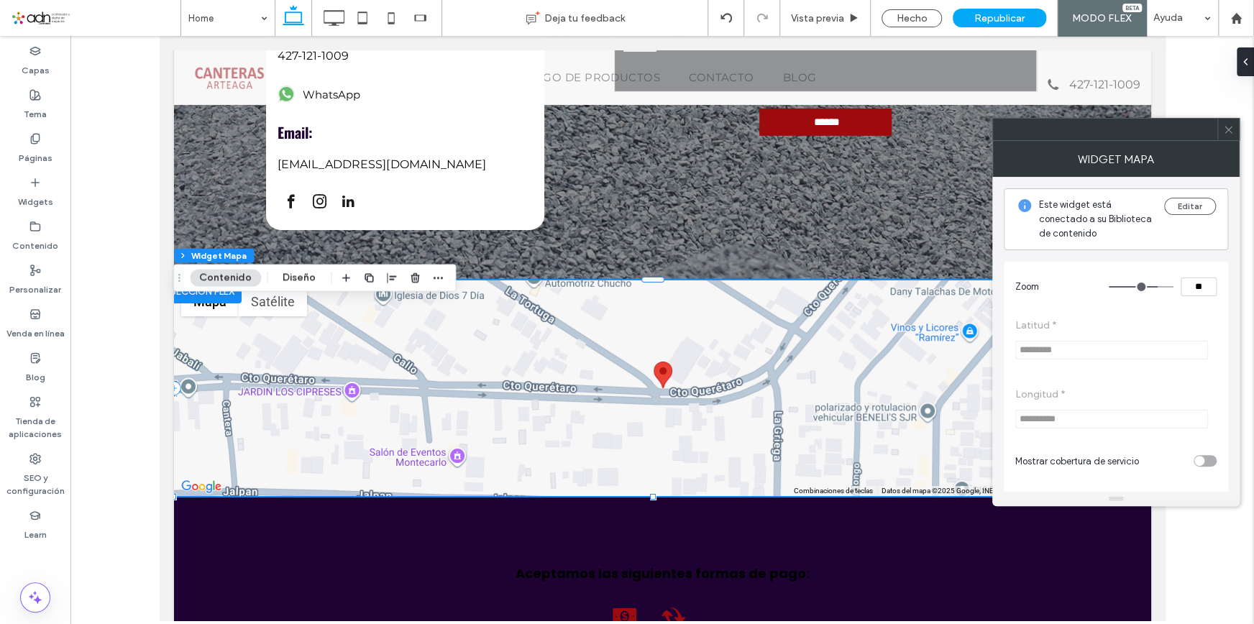
click at [1226, 127] on use at bounding box center [1227, 129] width 7 height 7
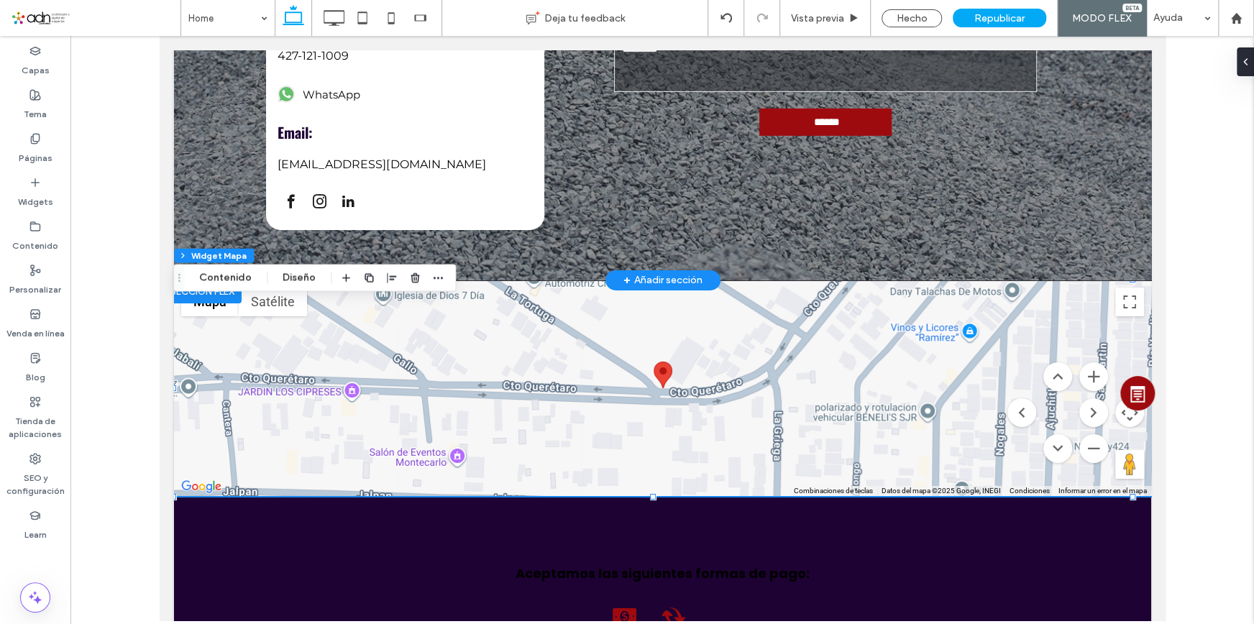
scroll to position [0, 0]
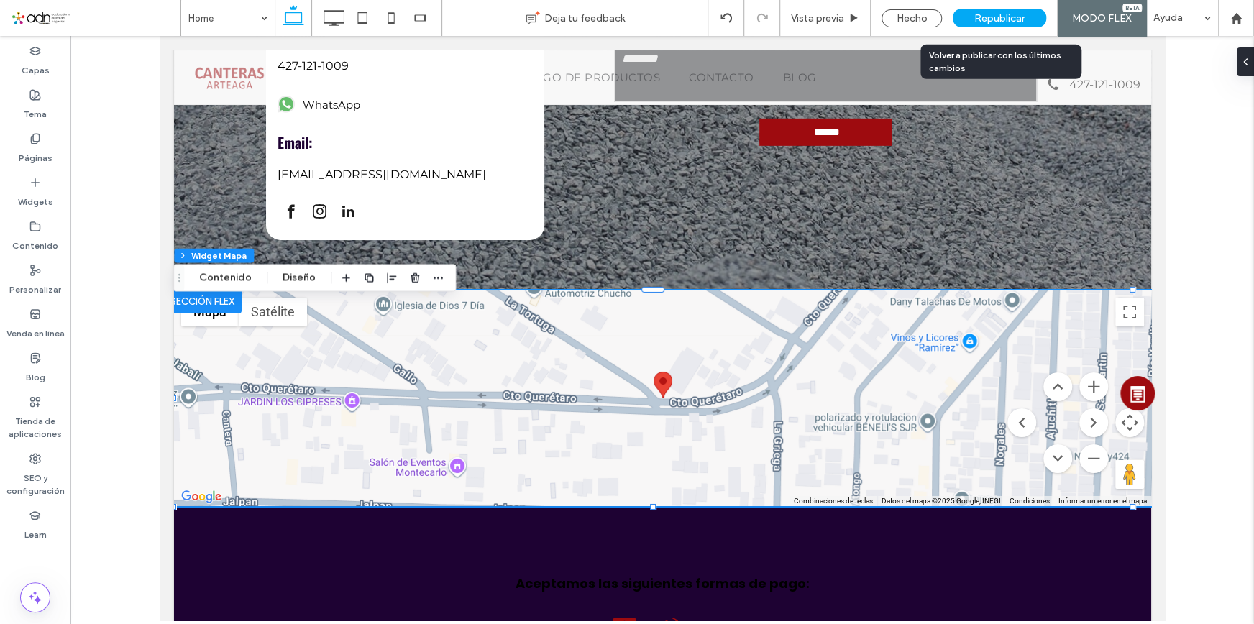
click at [986, 18] on span "Republicar" at bounding box center [999, 18] width 50 height 12
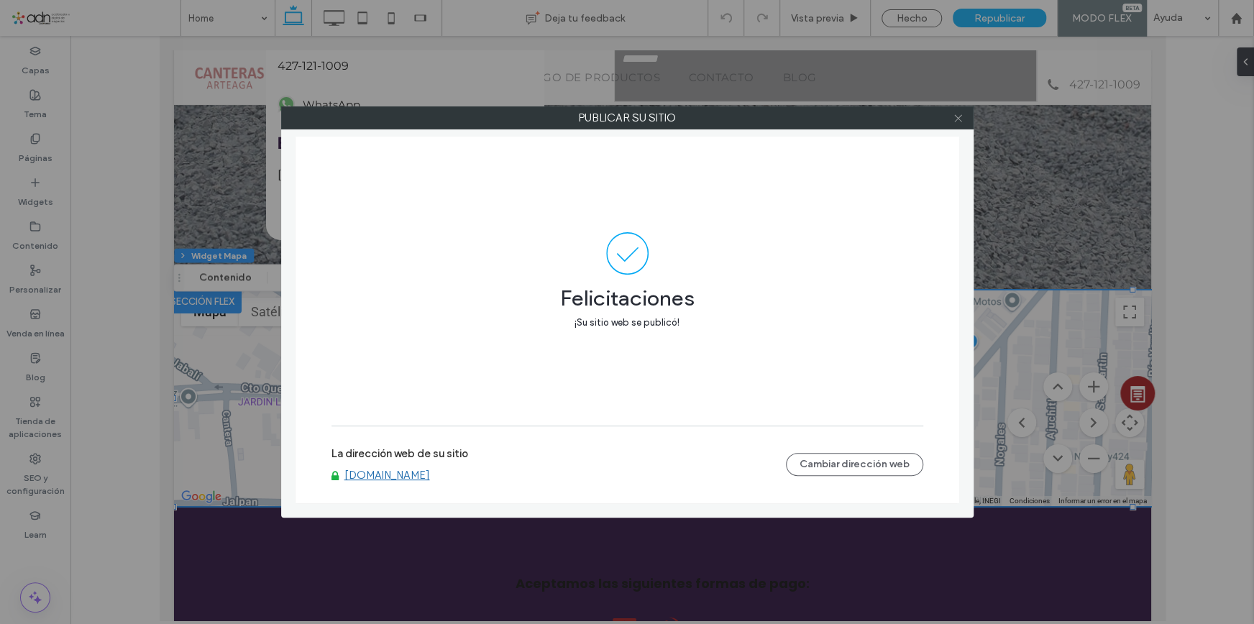
click at [960, 115] on icon at bounding box center [958, 118] width 11 height 11
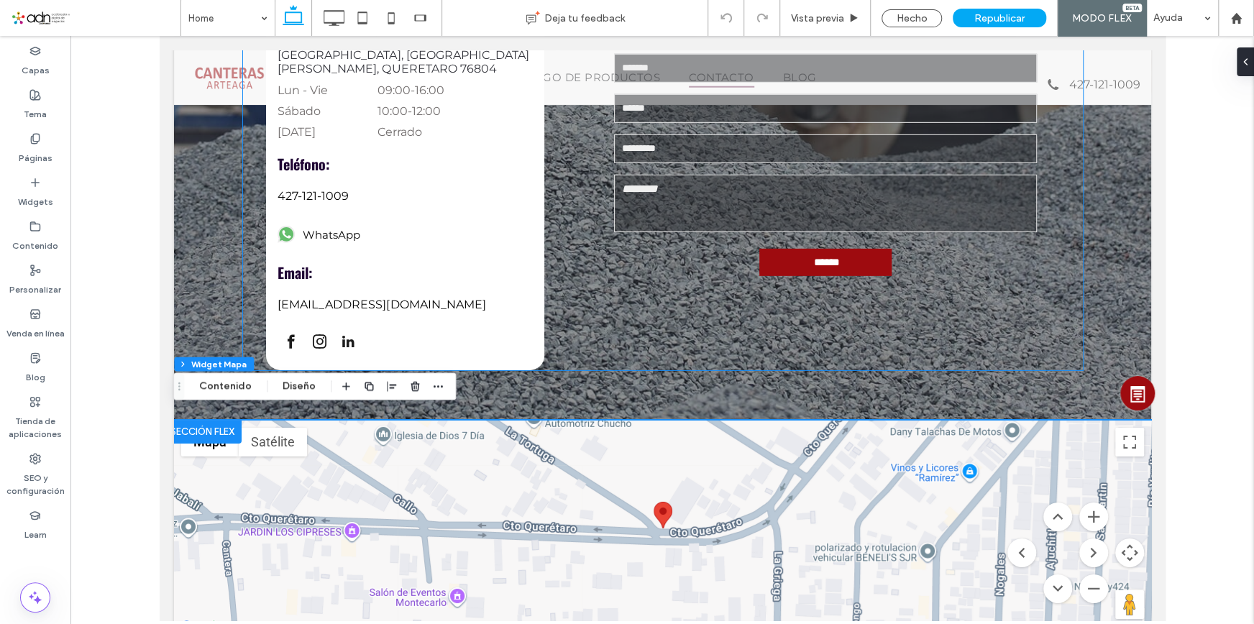
scroll to position [2730, 0]
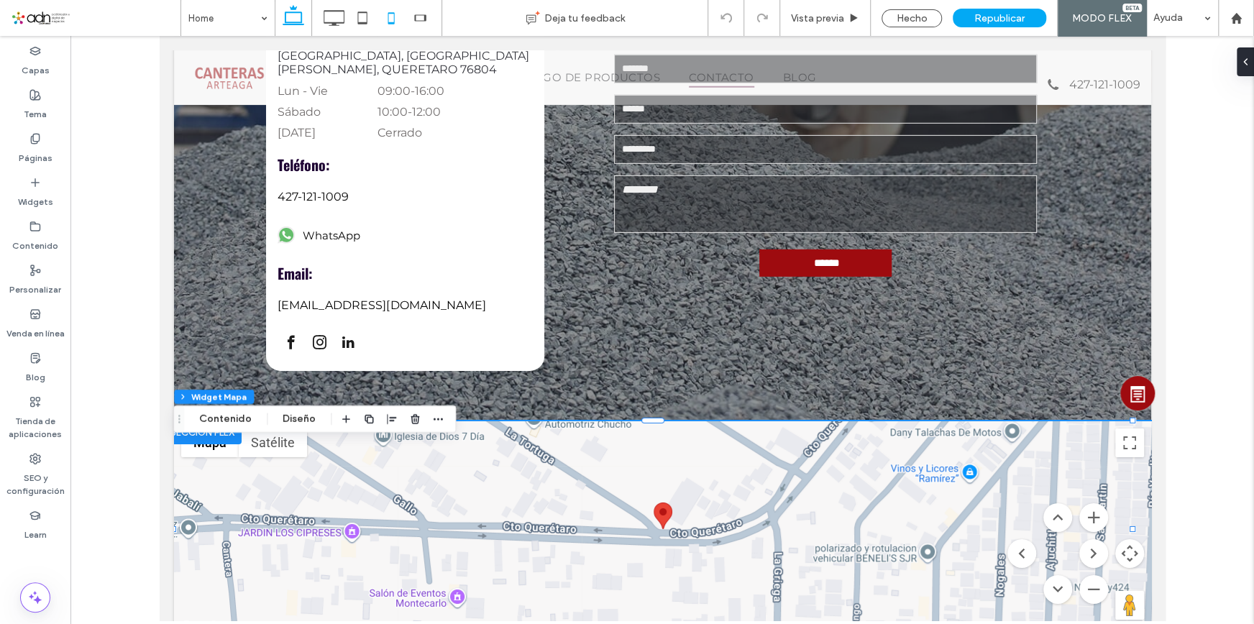
click at [388, 19] on use at bounding box center [391, 18] width 6 height 12
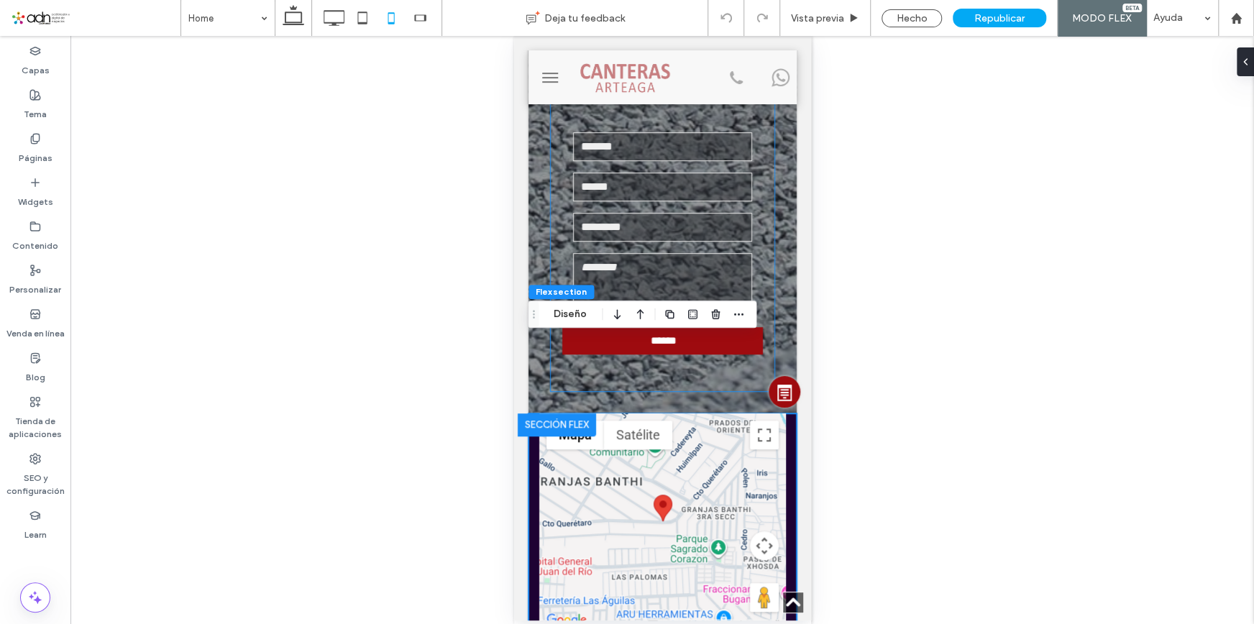
scroll to position [4011, 0]
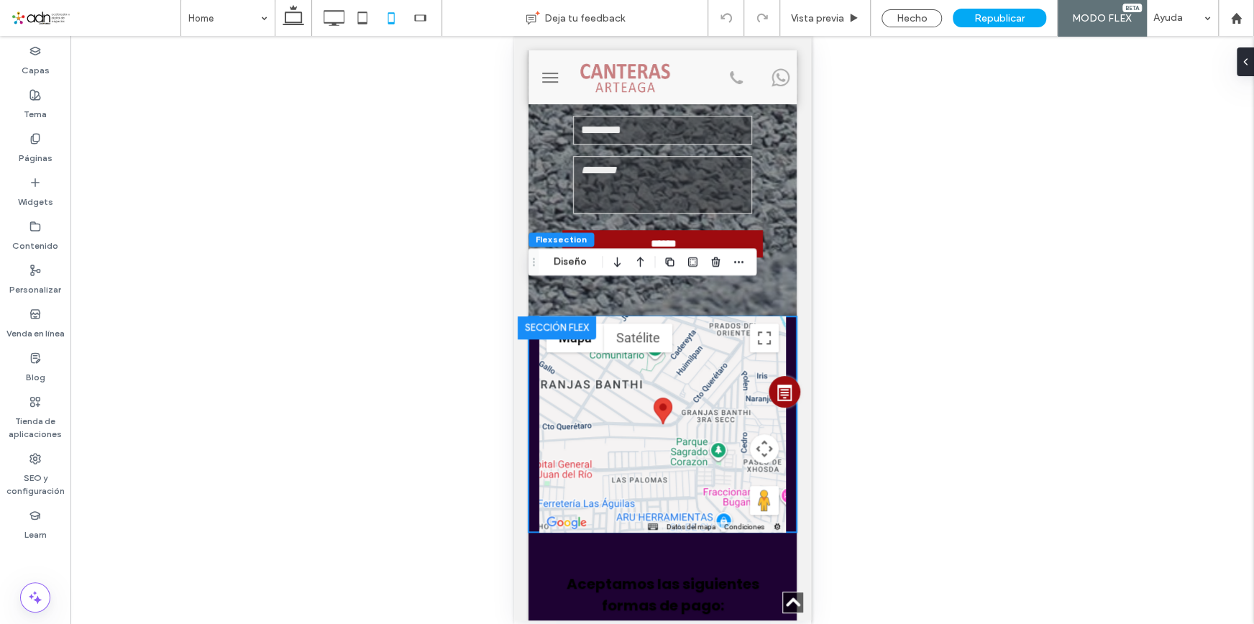
click at [25, 11] on span at bounding box center [96, 18] width 170 height 29
